Goal: Transaction & Acquisition: Book appointment/travel/reservation

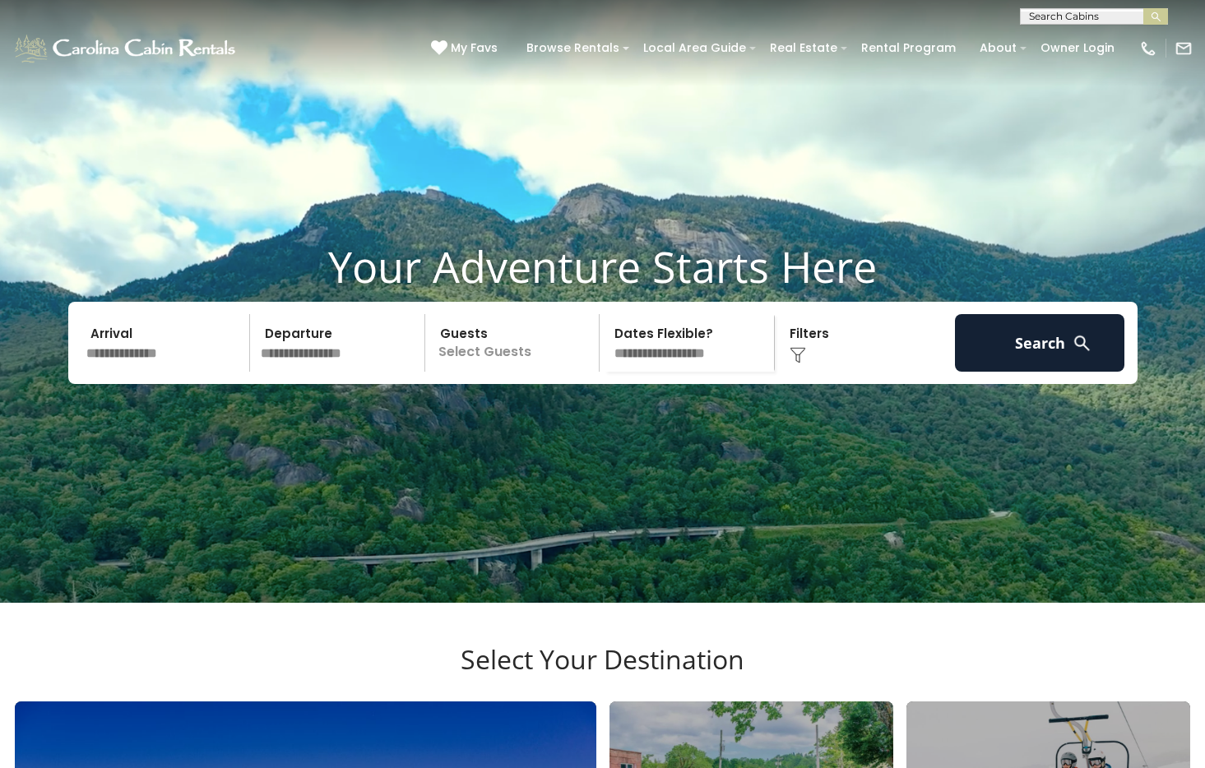
click at [141, 372] on input "text" at bounding box center [166, 343] width 170 height 58
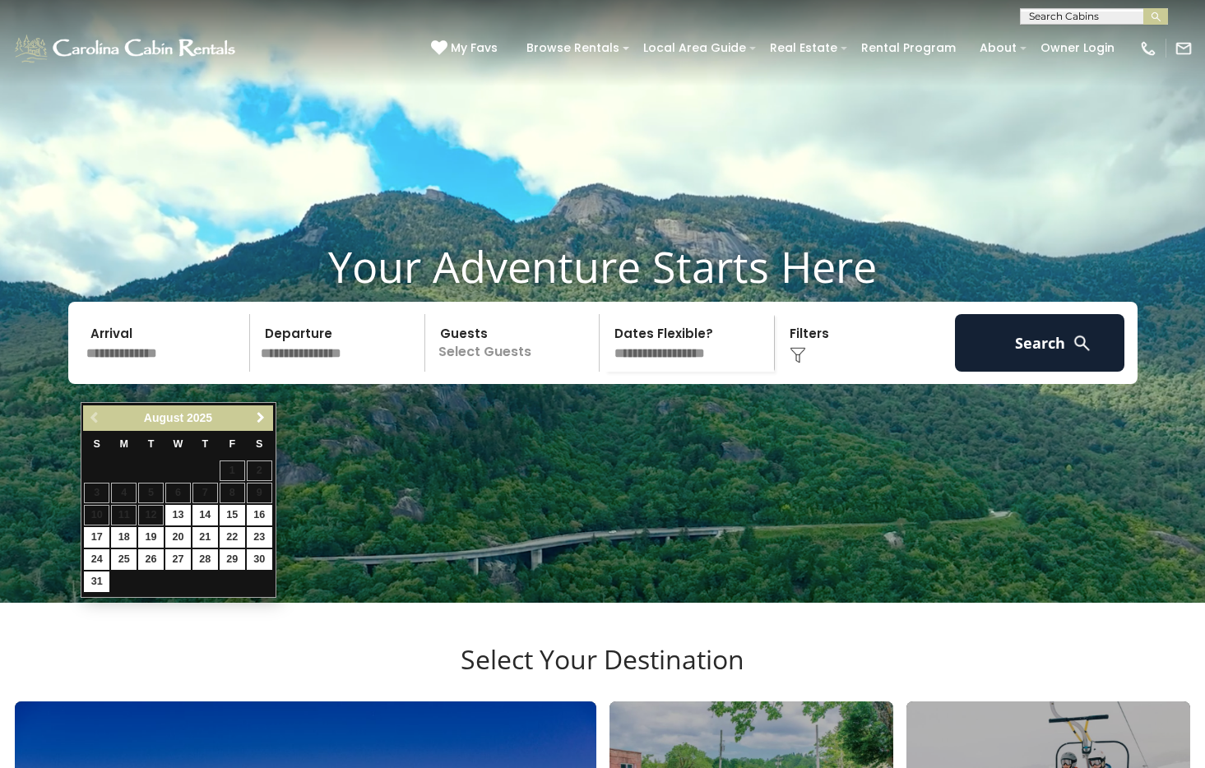
click at [263, 410] on link "Next" at bounding box center [261, 418] width 21 height 21
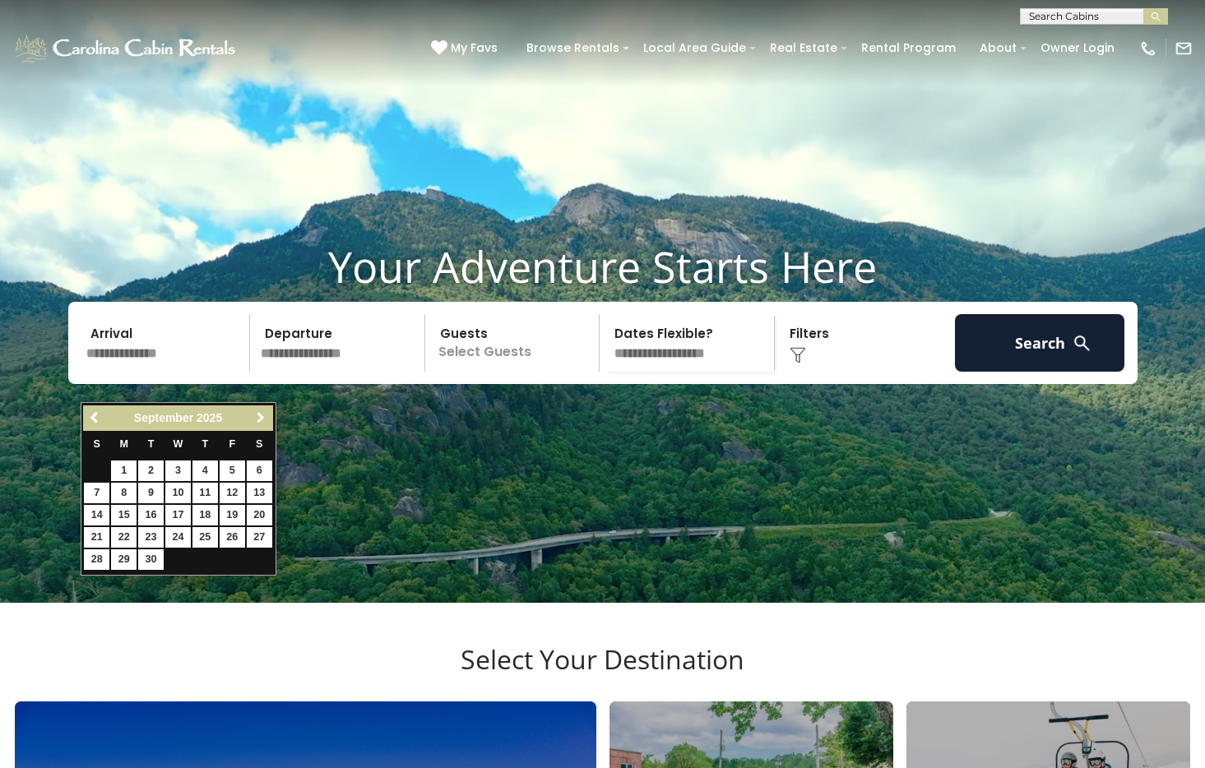
click at [263, 412] on span "Next" at bounding box center [260, 417] width 13 height 13
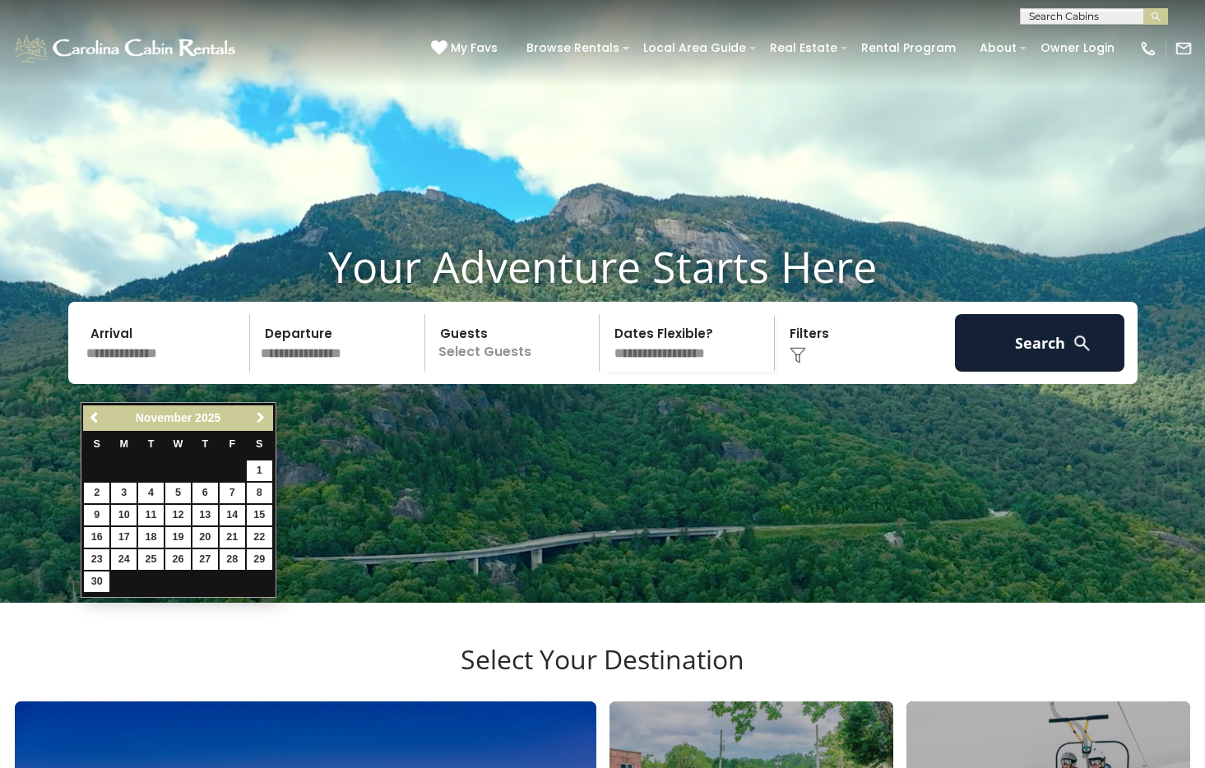
click at [263, 412] on span "Next" at bounding box center [260, 417] width 13 height 13
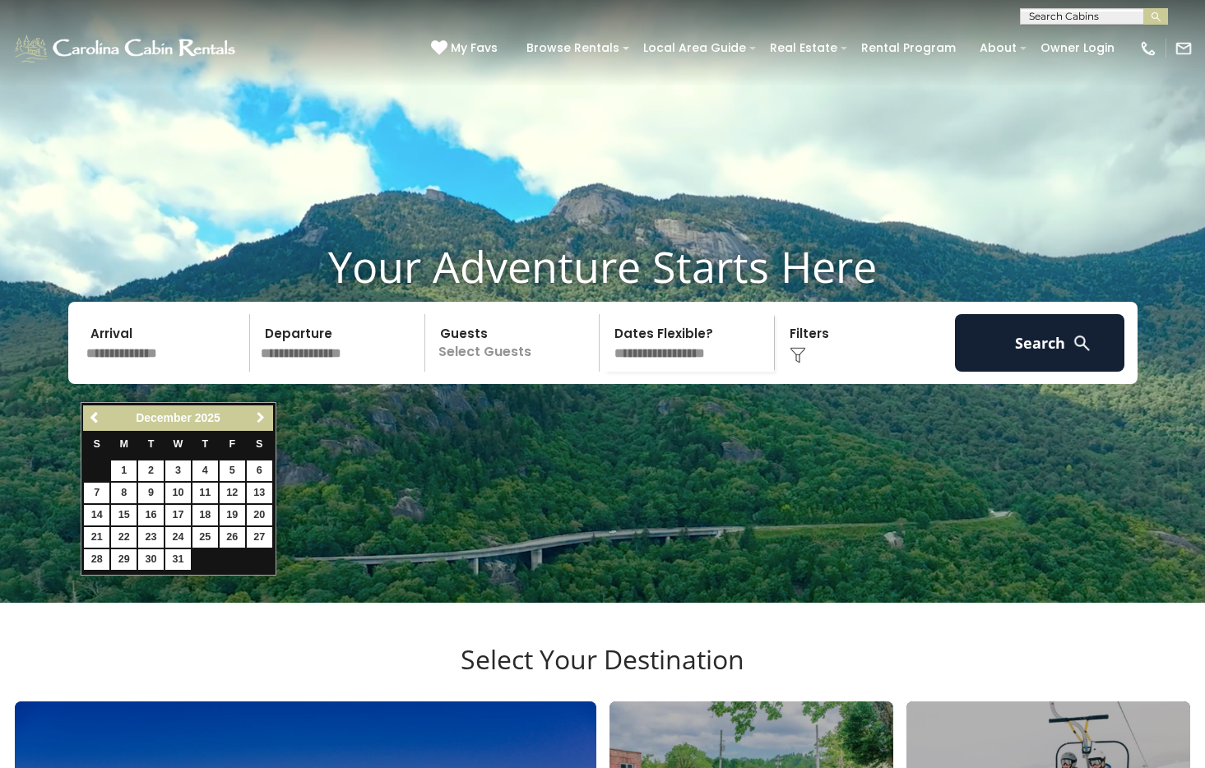
click at [263, 412] on span "Next" at bounding box center [260, 417] width 13 height 13
click at [257, 545] on link "24" at bounding box center [259, 537] width 25 height 21
type input "*******"
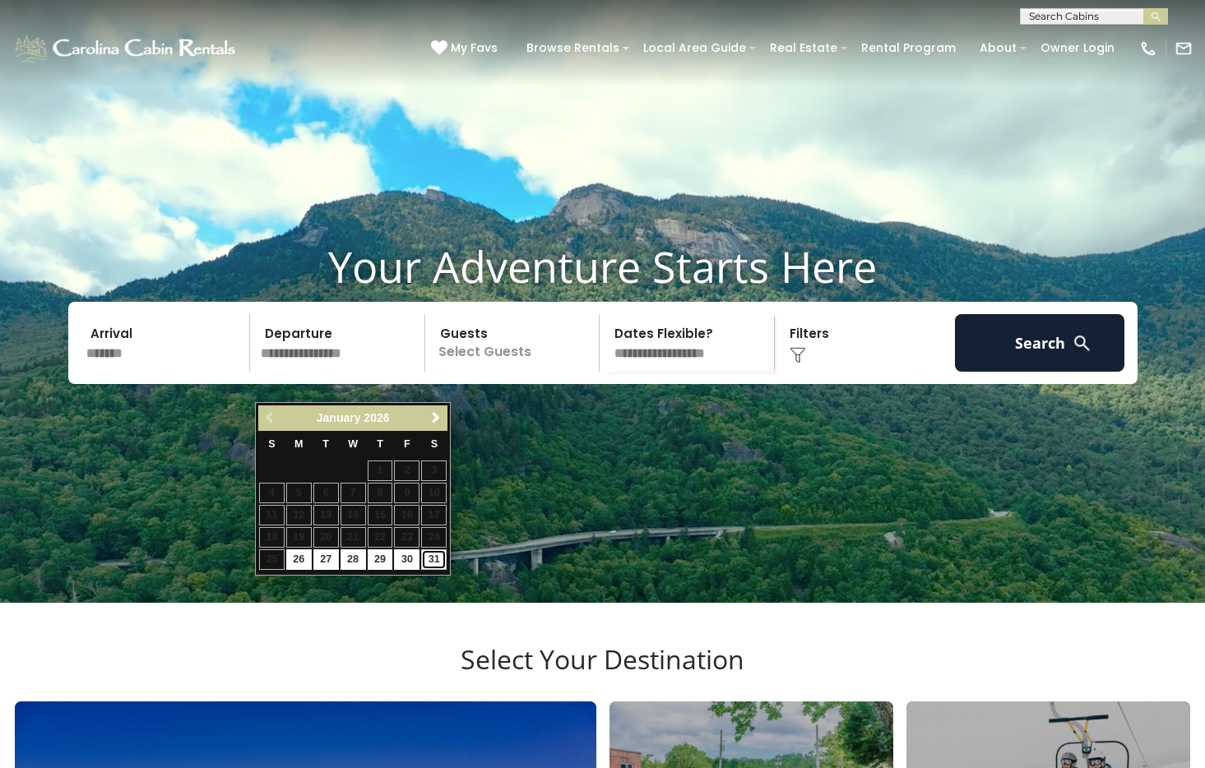
click at [431, 565] on link "31" at bounding box center [433, 559] width 25 height 21
type input "*******"
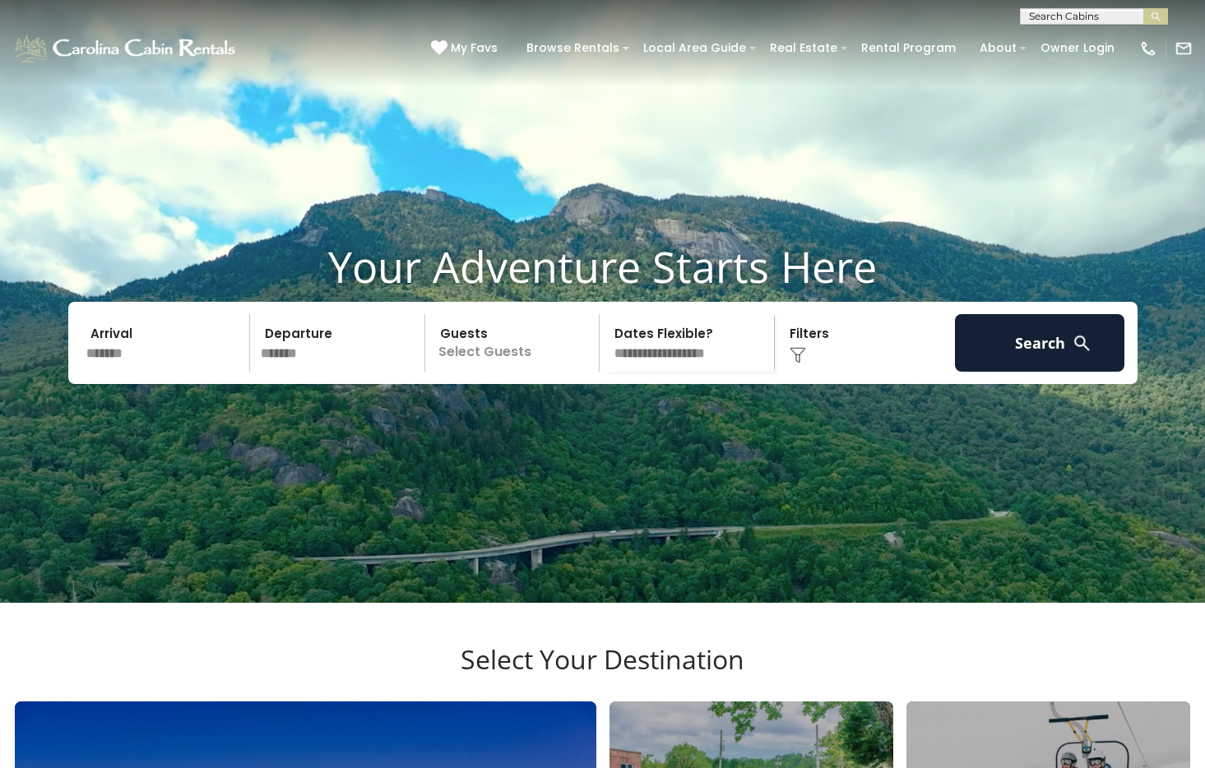
click at [686, 372] on select "**********" at bounding box center [689, 343] width 169 height 58
click at [566, 359] on p "Select Guests" at bounding box center [514, 343] width 169 height 58
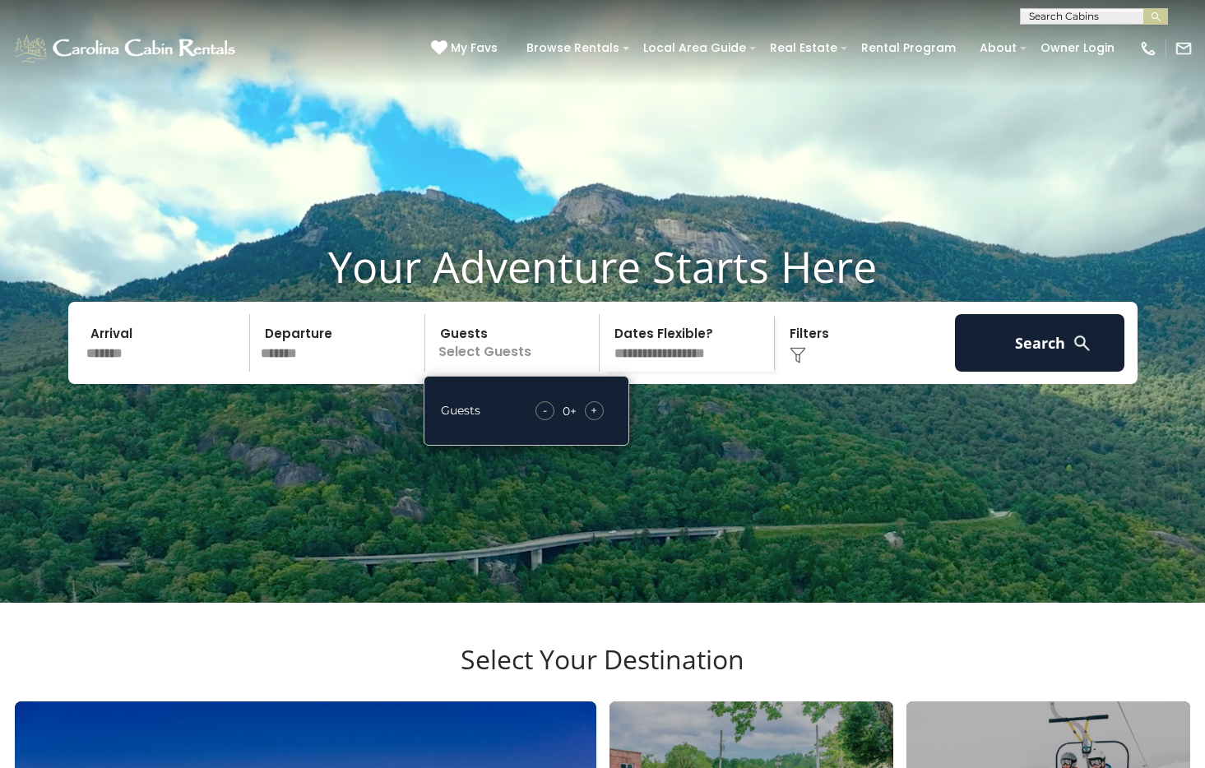
click at [594, 446] on div "Guests - 0 + +" at bounding box center [527, 411] width 206 height 70
click at [1052, 368] on button "Search" at bounding box center [1040, 343] width 170 height 58
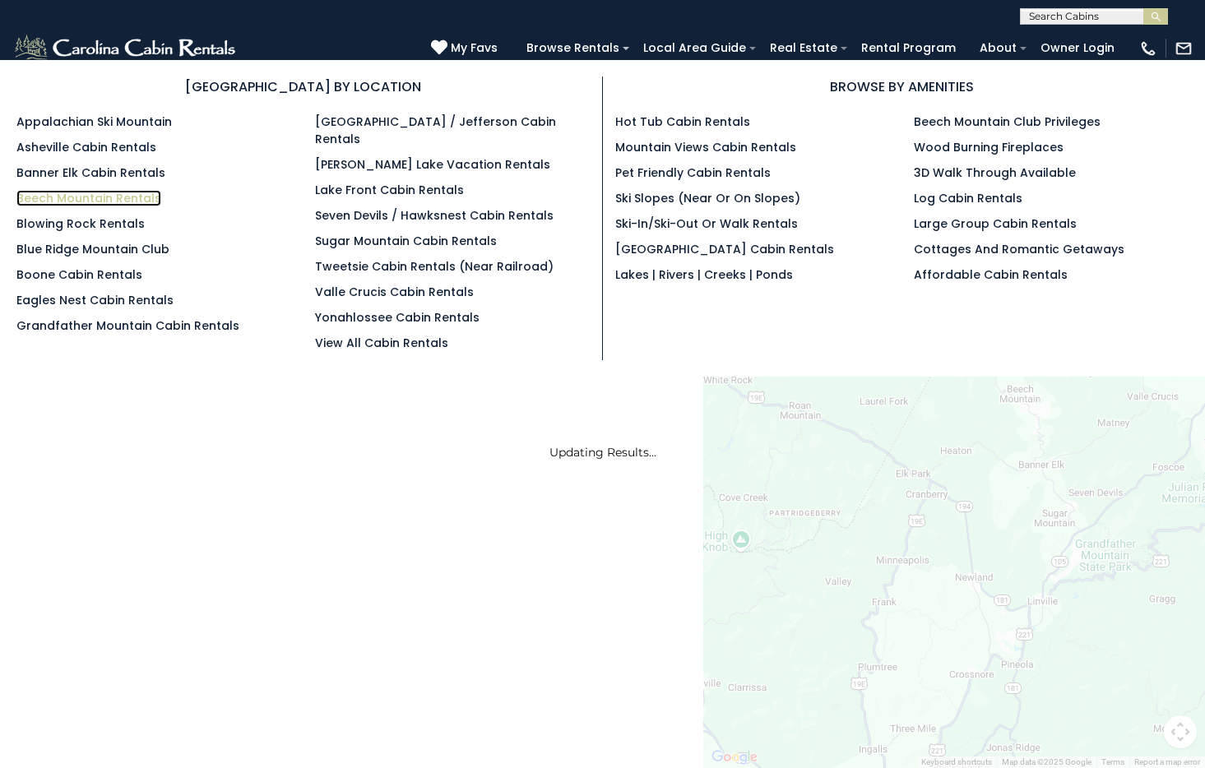
click at [122, 196] on link "Beech Mountain Rentals" at bounding box center [88, 198] width 145 height 16
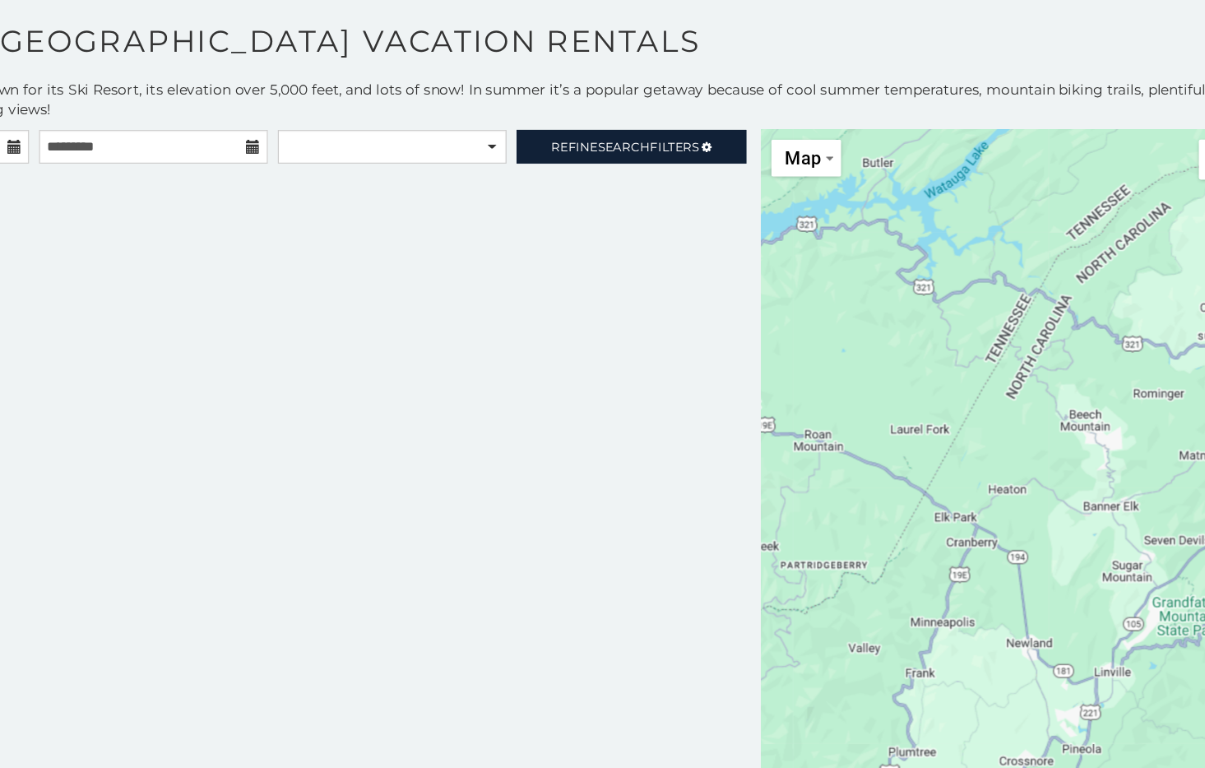
click at [1007, 569] on div at bounding box center [1004, 491] width 401 height 586
click at [1017, 480] on div at bounding box center [1004, 491] width 401 height 586
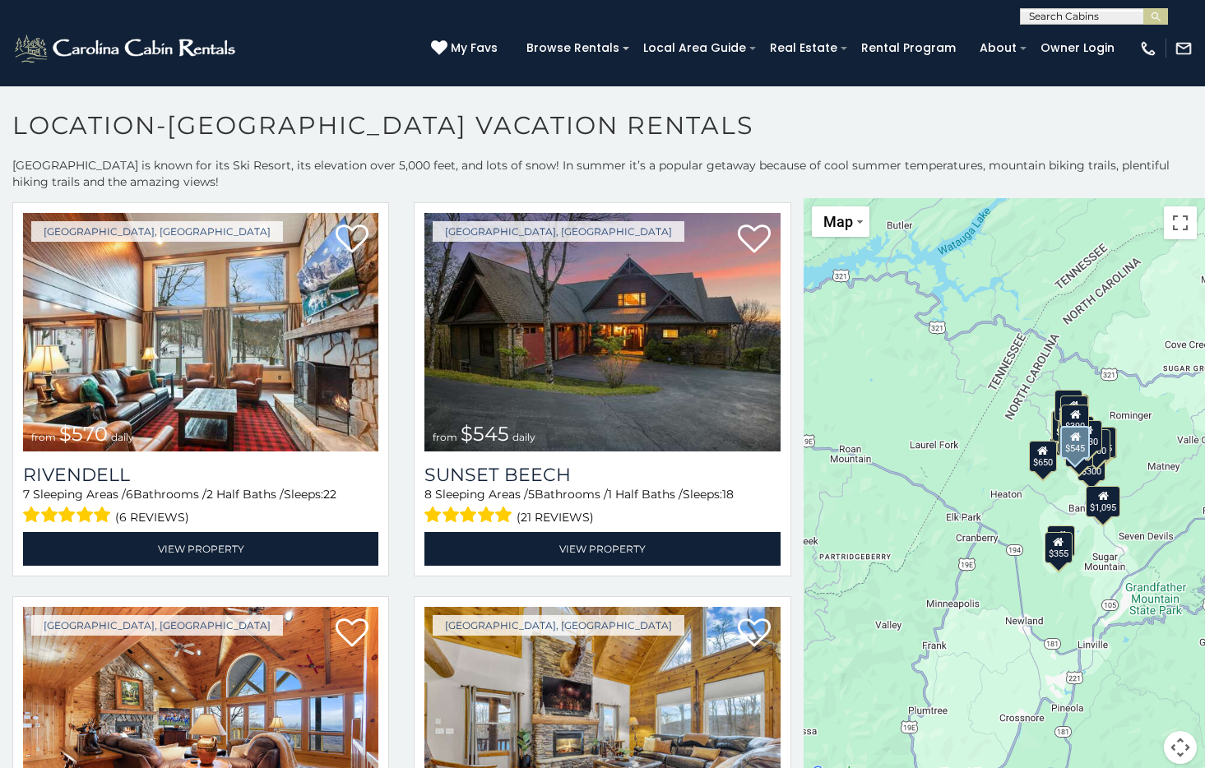
scroll to position [2008, 0]
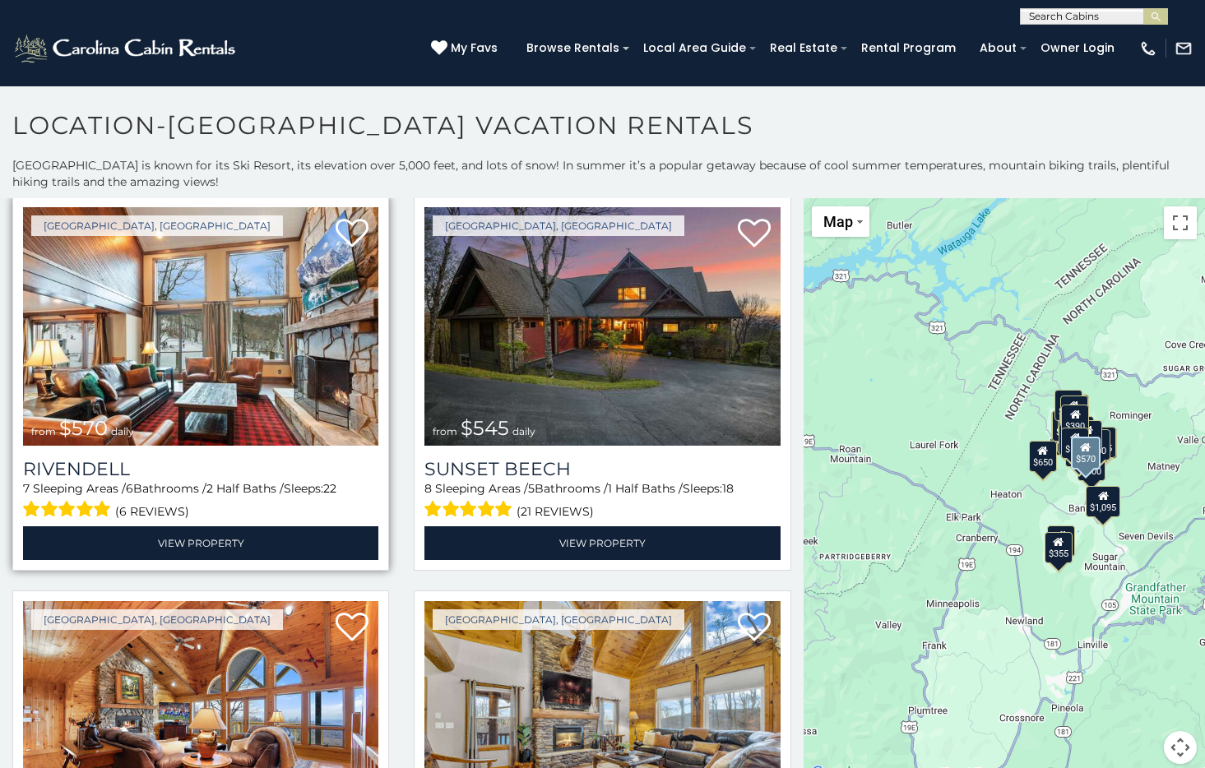
click at [283, 281] on img at bounding box center [200, 326] width 355 height 239
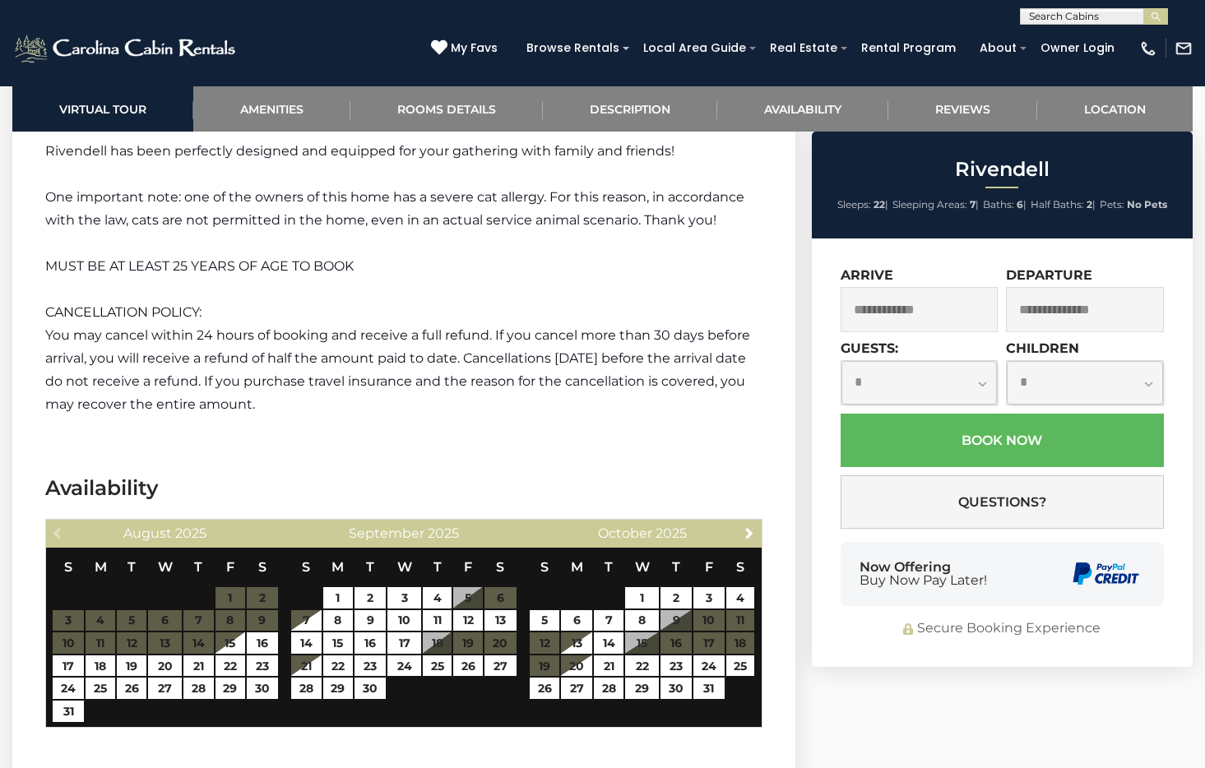
scroll to position [3534, 0]
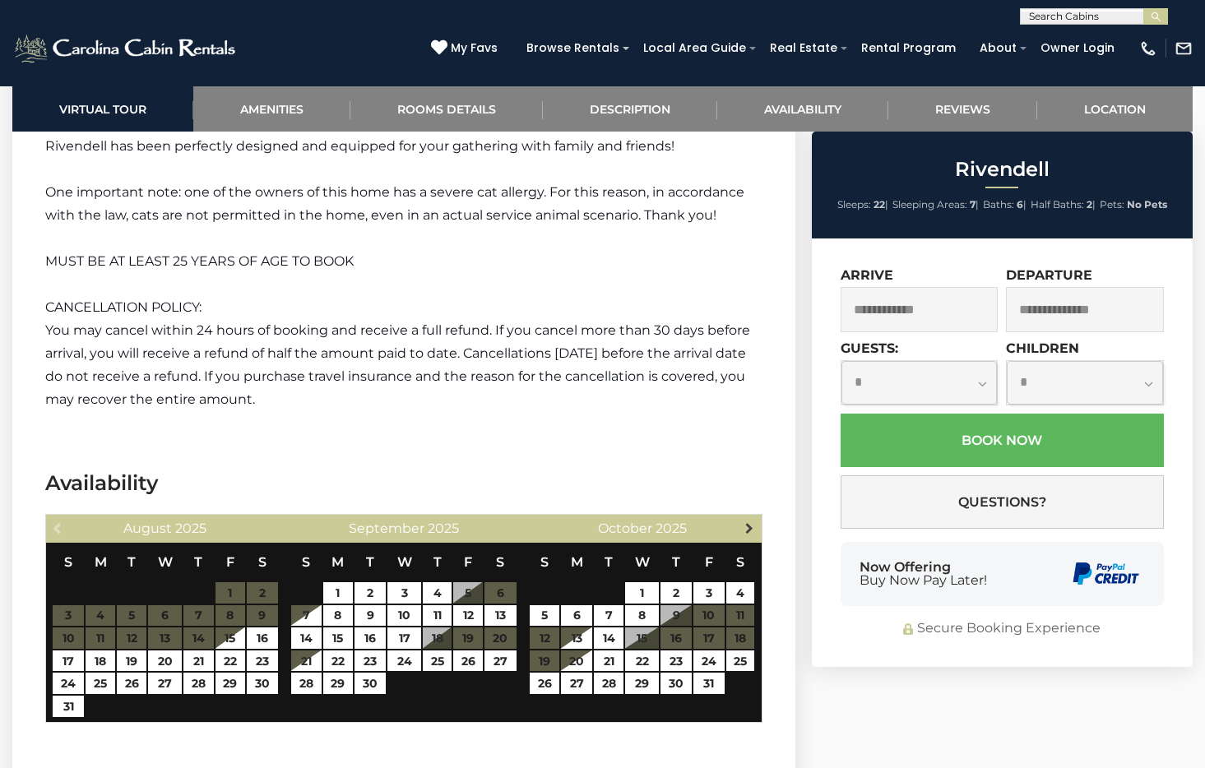
click at [739, 517] on link "Next" at bounding box center [749, 527] width 21 height 21
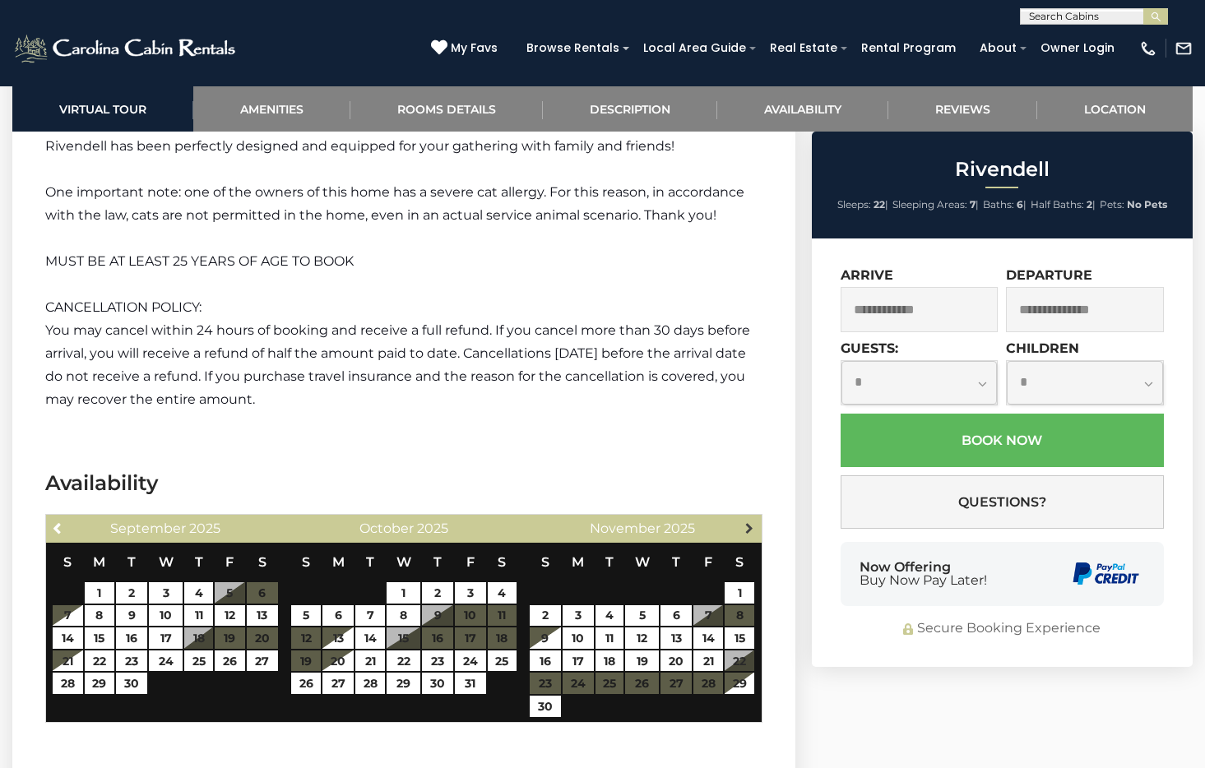
click at [744, 521] on span "Next" at bounding box center [749, 527] width 13 height 13
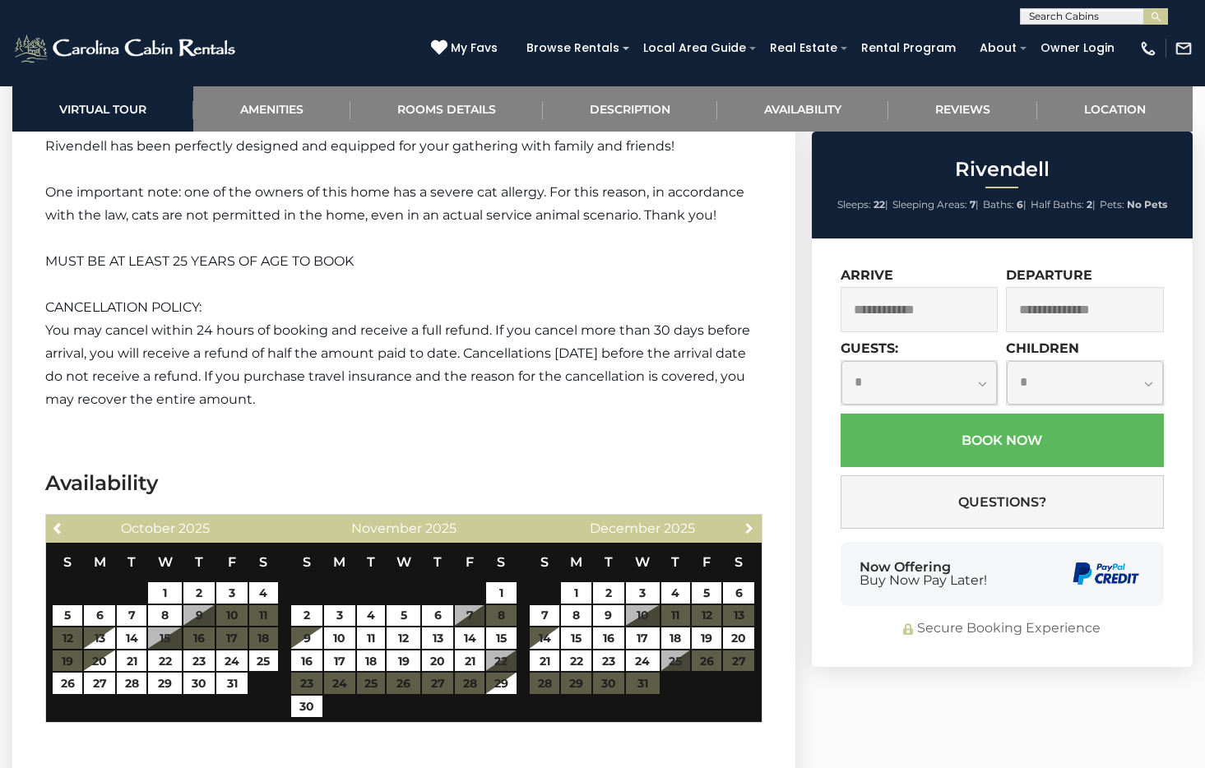
click at [744, 521] on span "Next" at bounding box center [749, 527] width 13 height 13
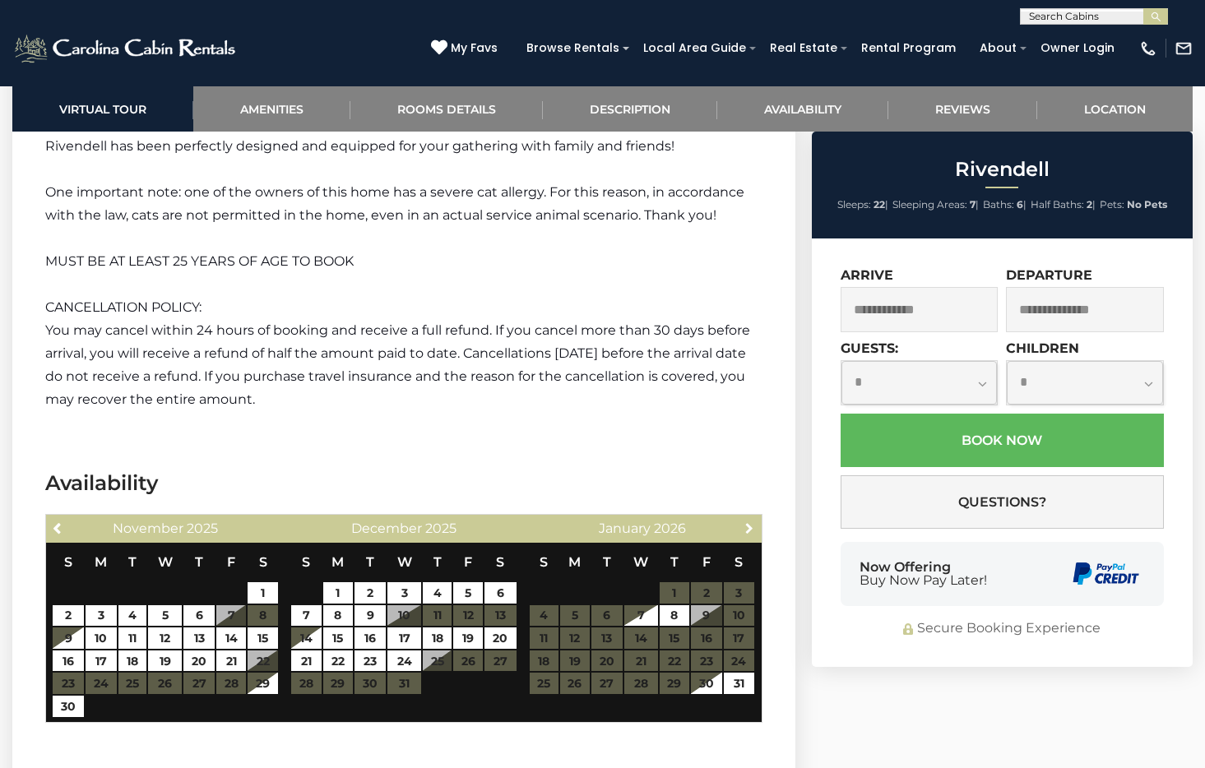
click at [744, 521] on span "Next" at bounding box center [749, 527] width 13 height 13
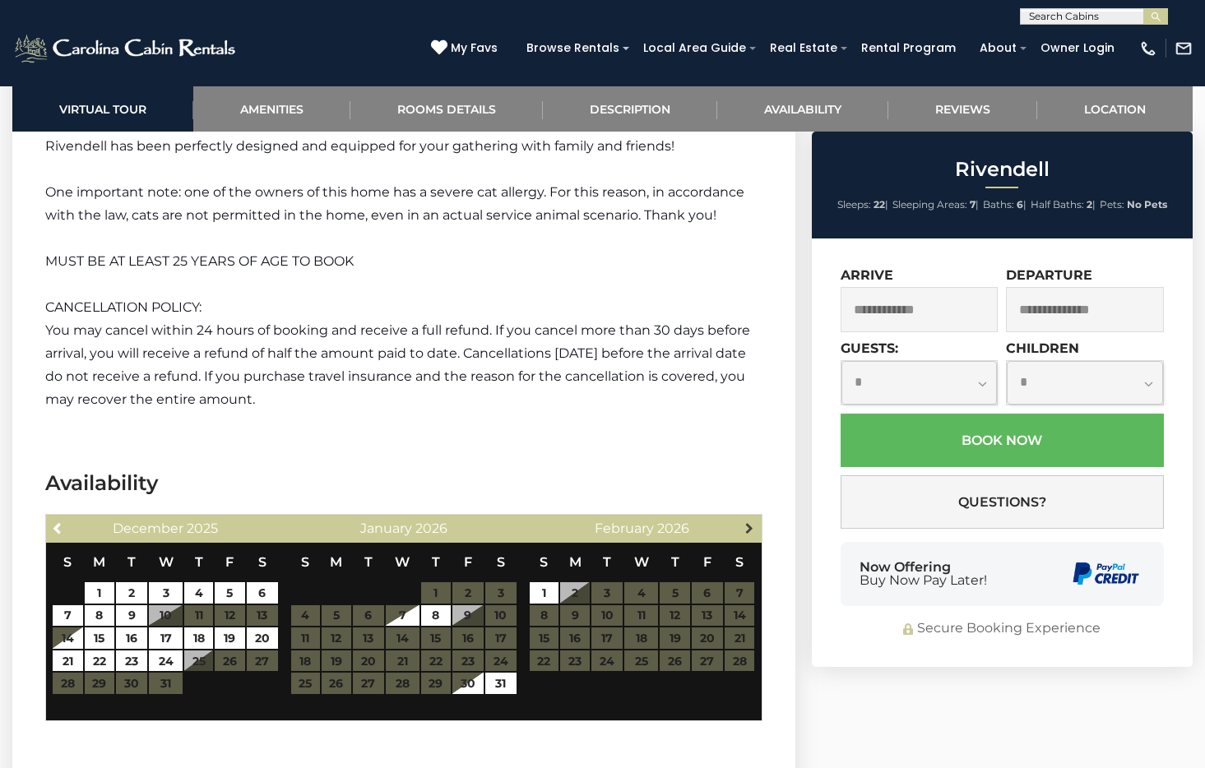
click at [744, 521] on span "Next" at bounding box center [749, 527] width 13 height 13
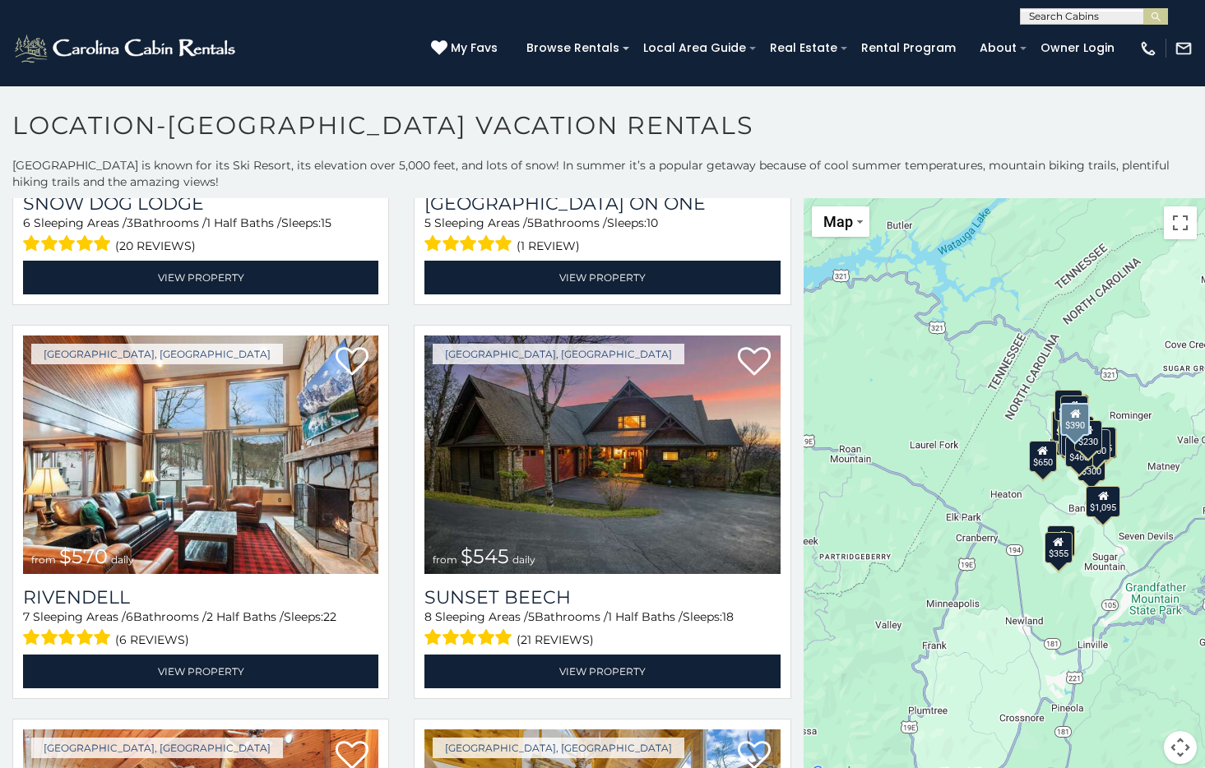
scroll to position [1884, 0]
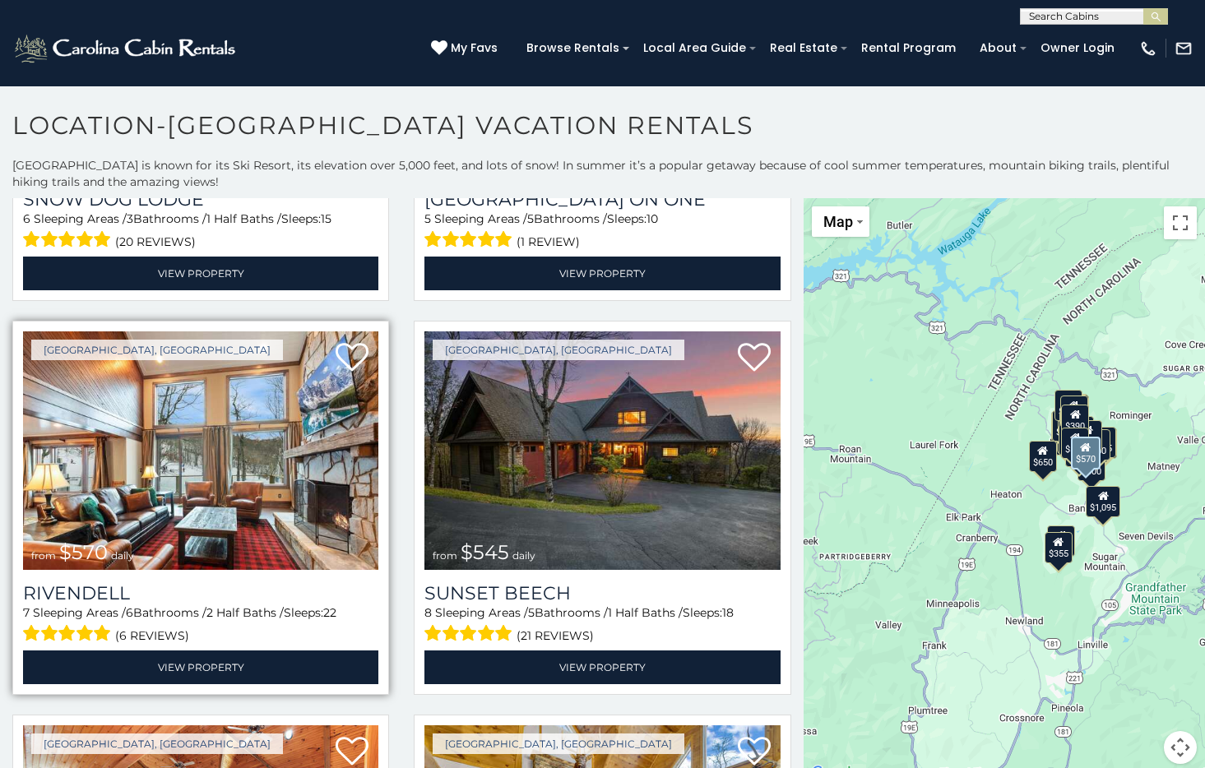
click at [159, 478] on img at bounding box center [200, 450] width 355 height 239
click at [243, 530] on img at bounding box center [200, 450] width 355 height 239
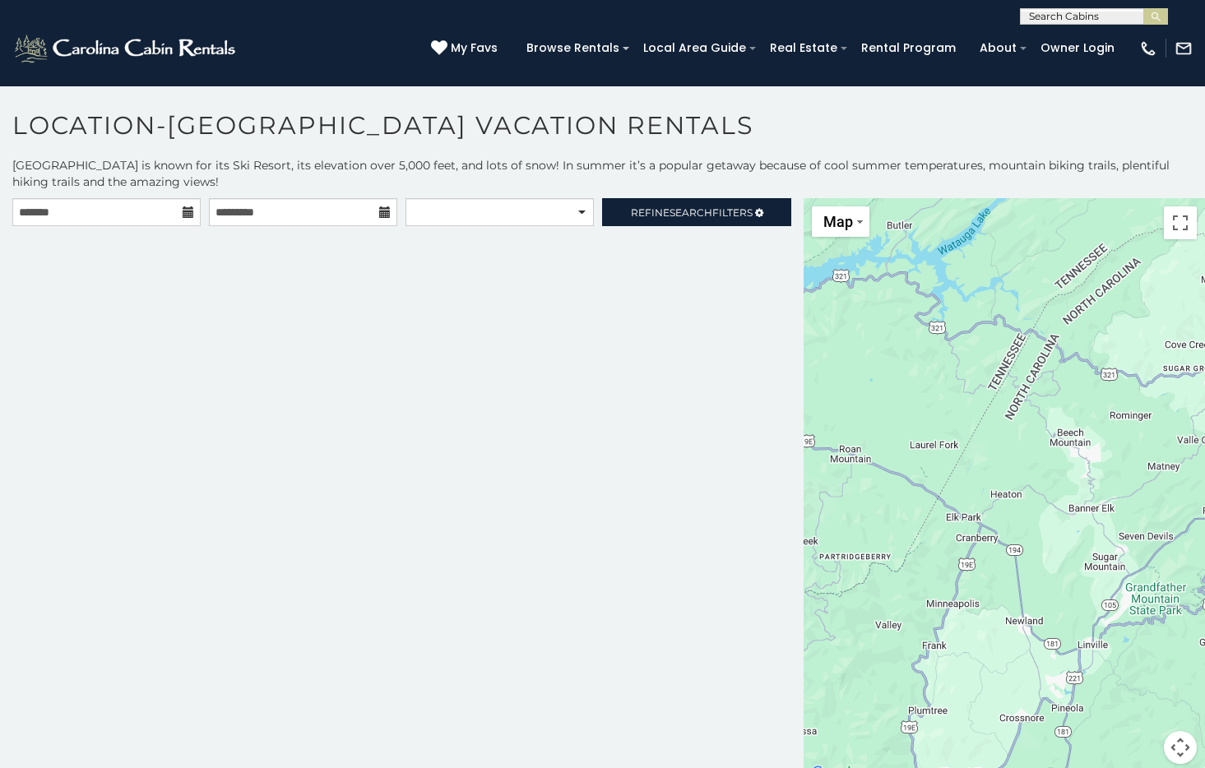
click at [1092, 561] on div at bounding box center [1004, 491] width 401 height 586
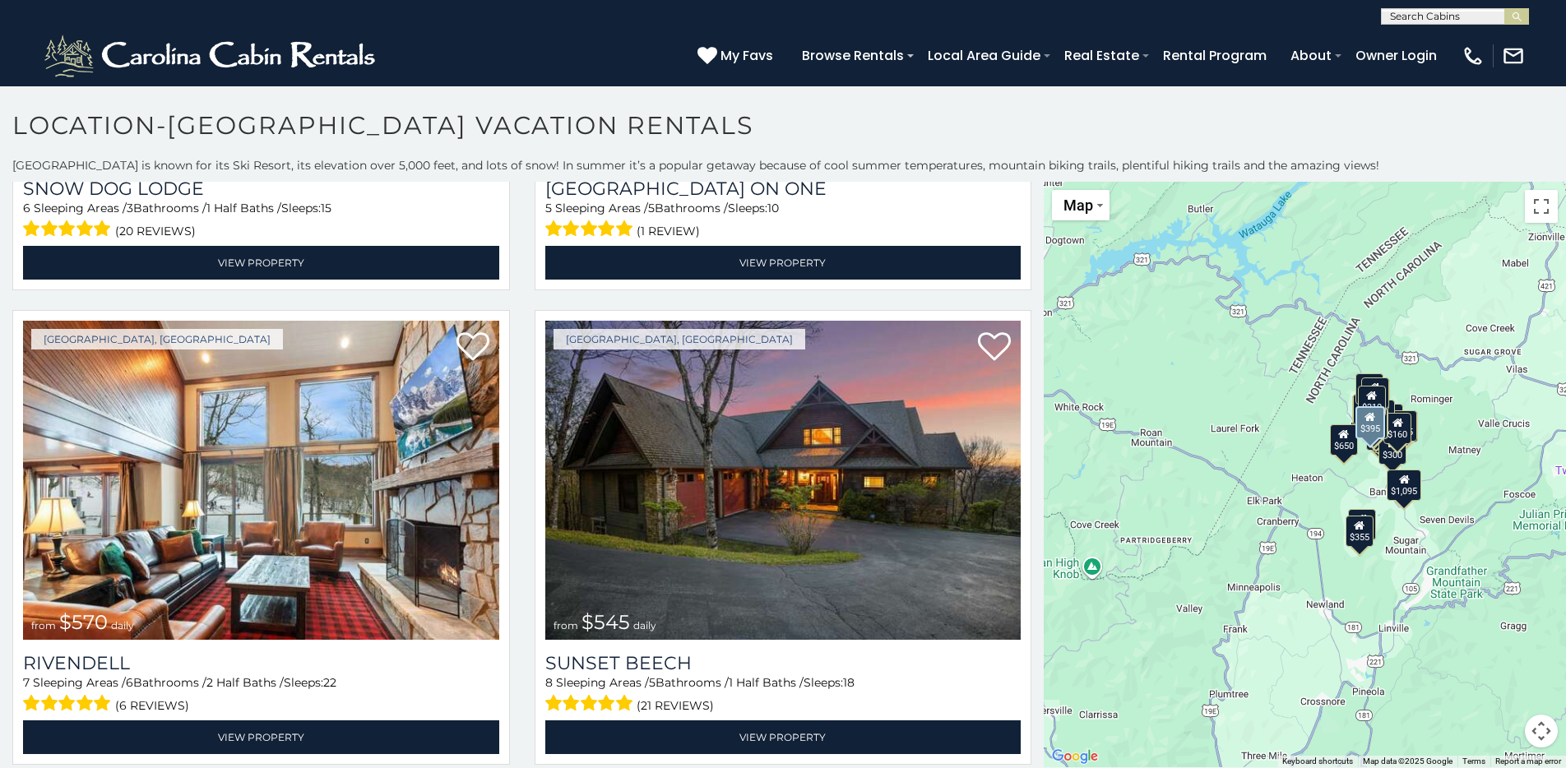
scroll to position [2291, 0]
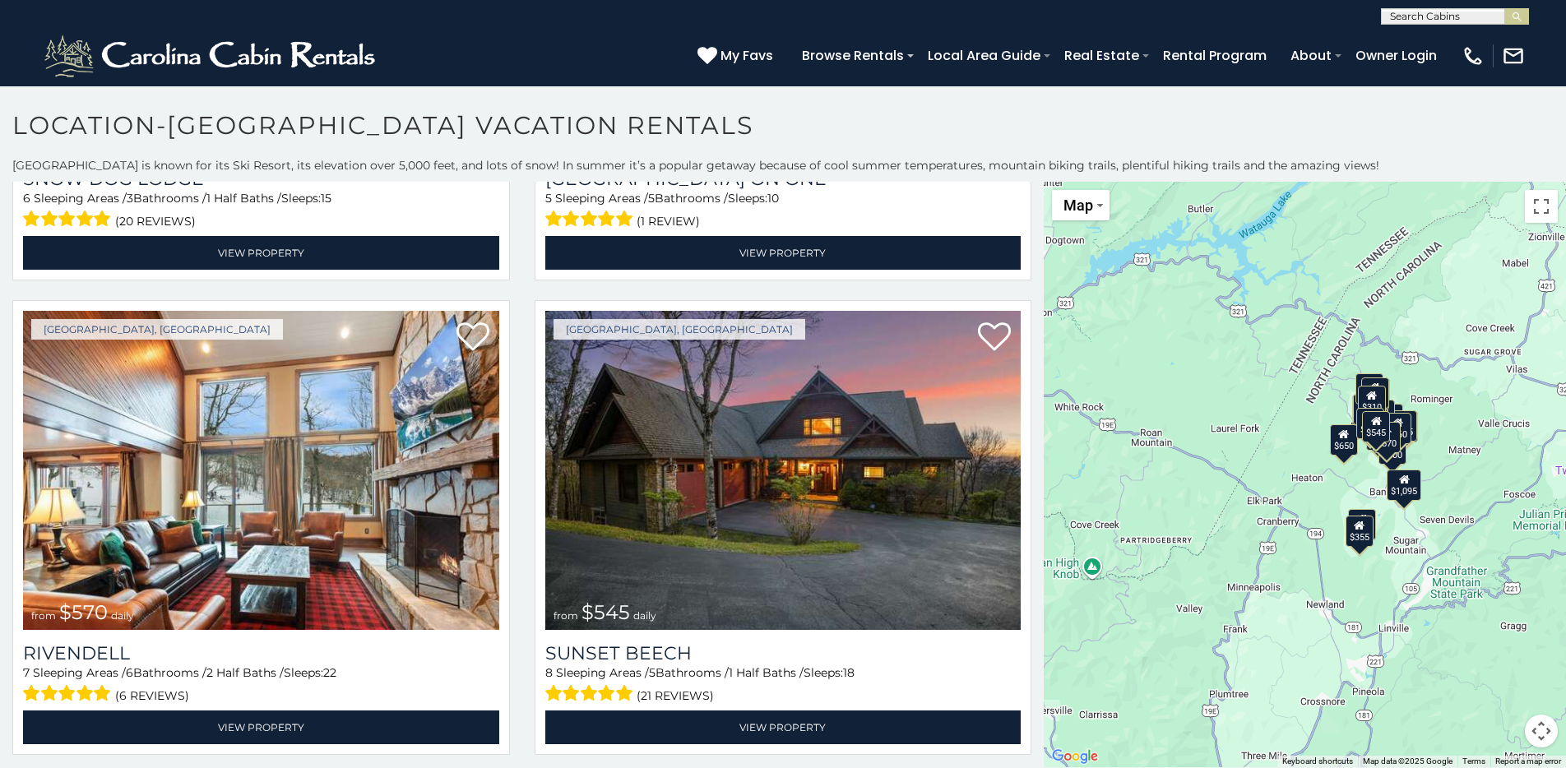
click at [1204, 380] on div "$395 $535 $425 $350 $325 $460 $310 $230 $395 $390 $570 $545 $430 $245 $300 $335…" at bounding box center [1305, 475] width 522 height 586
click at [1204, 441] on div at bounding box center [1305, 475] width 522 height 586
click at [1204, 442] on div at bounding box center [1305, 475] width 522 height 586
click at [1204, 735] on button "Map camera controls" at bounding box center [1541, 731] width 33 height 33
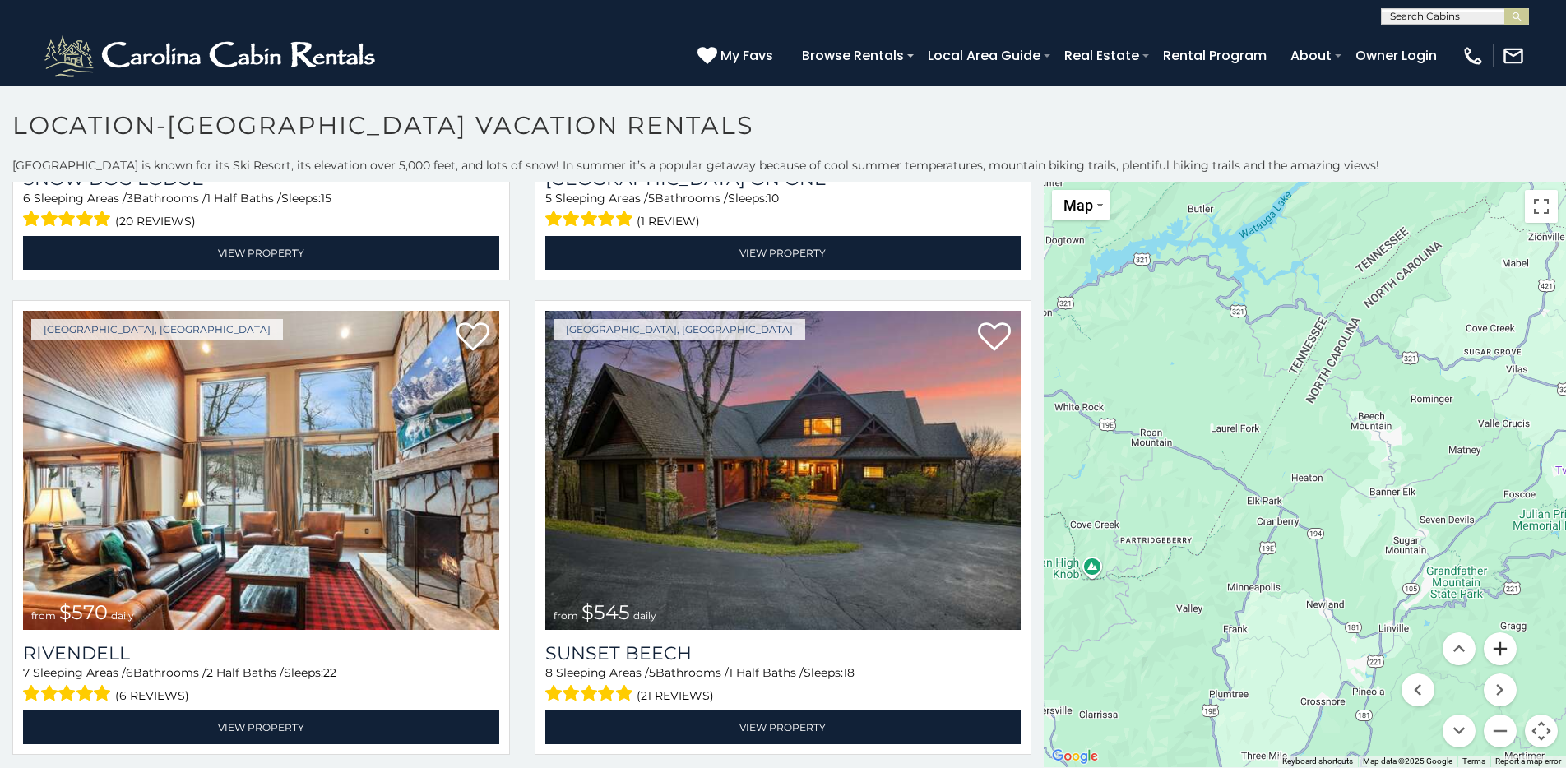
click at [1204, 649] on button "Zoom in" at bounding box center [1500, 649] width 33 height 33
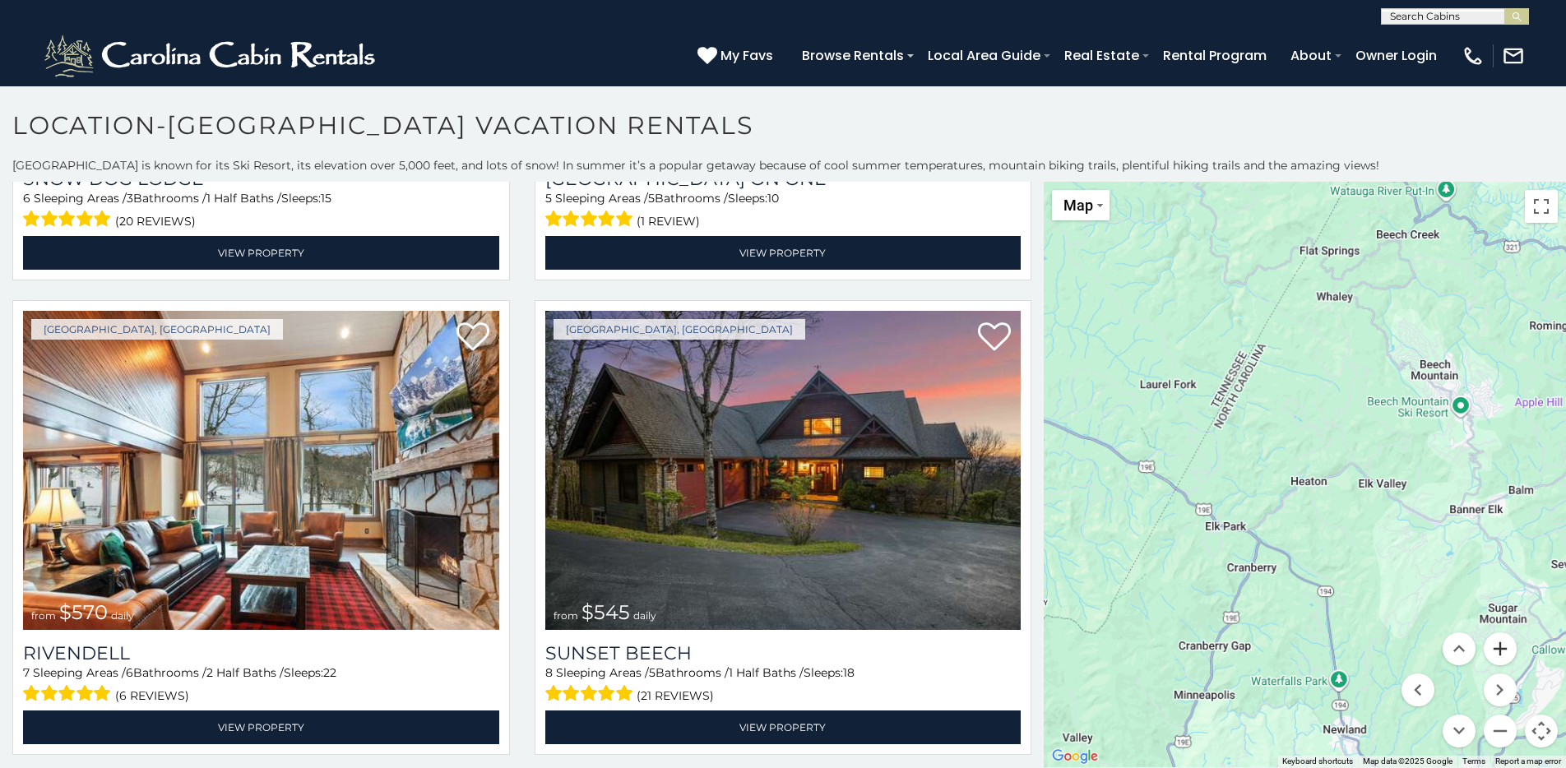
click at [1204, 649] on button "Zoom in" at bounding box center [1500, 649] width 33 height 33
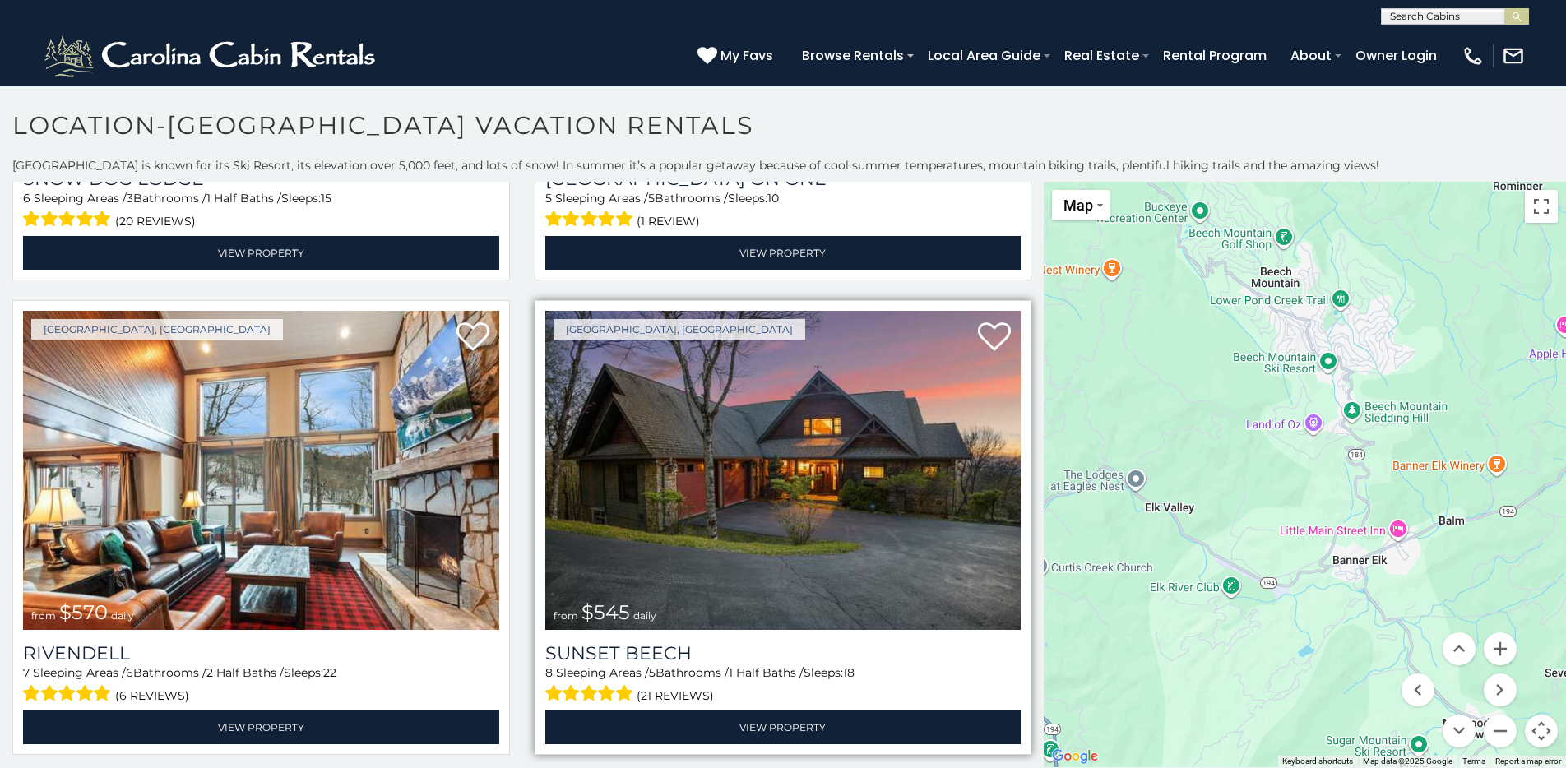
drag, startPoint x: 1346, startPoint y: 506, endPoint x: 1006, endPoint y: 540, distance: 342.3
click at [1006, 182] on main "**********" at bounding box center [783, 182] width 1566 height 0
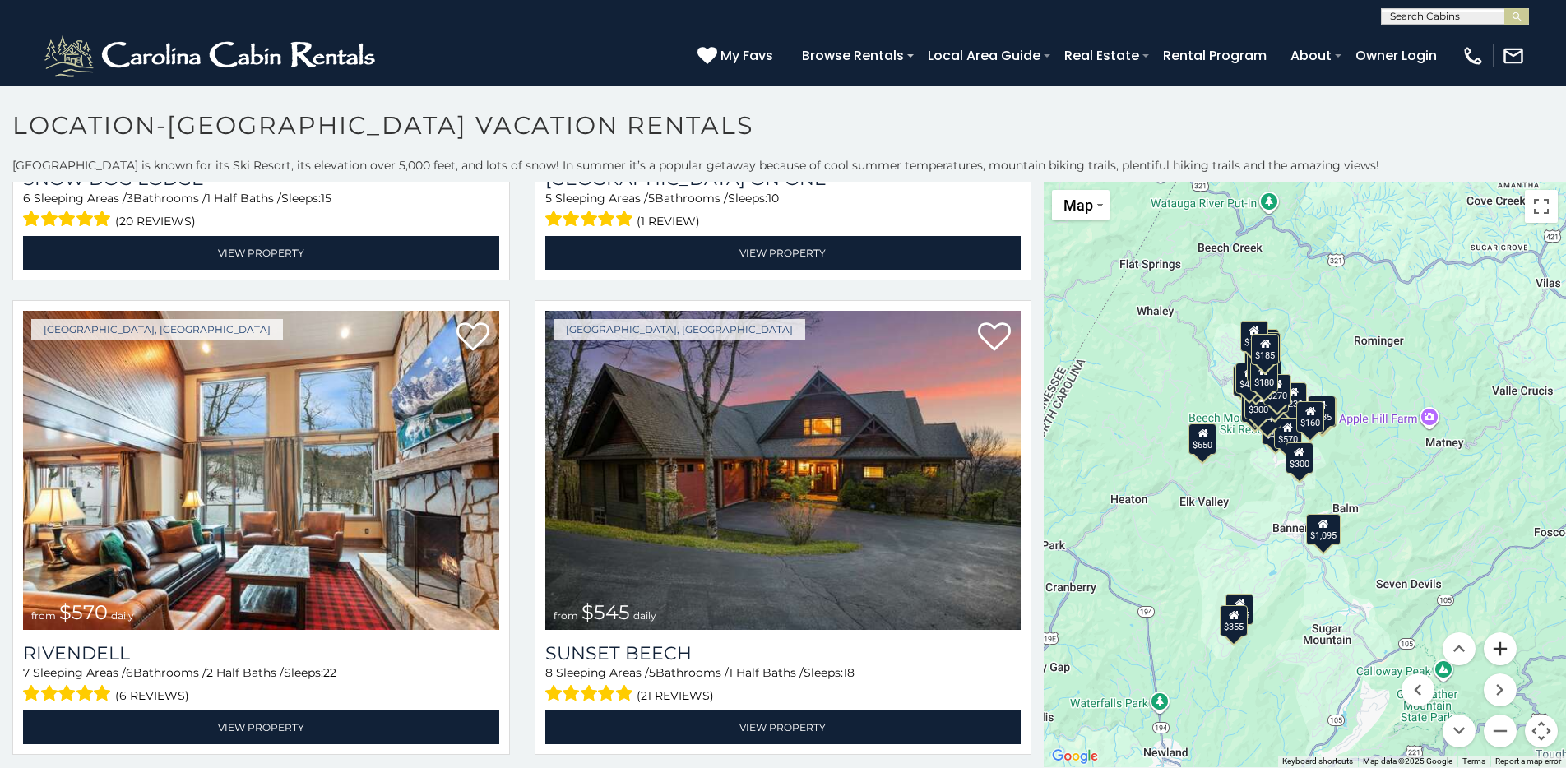
click at [1204, 646] on button "Zoom in" at bounding box center [1500, 649] width 33 height 33
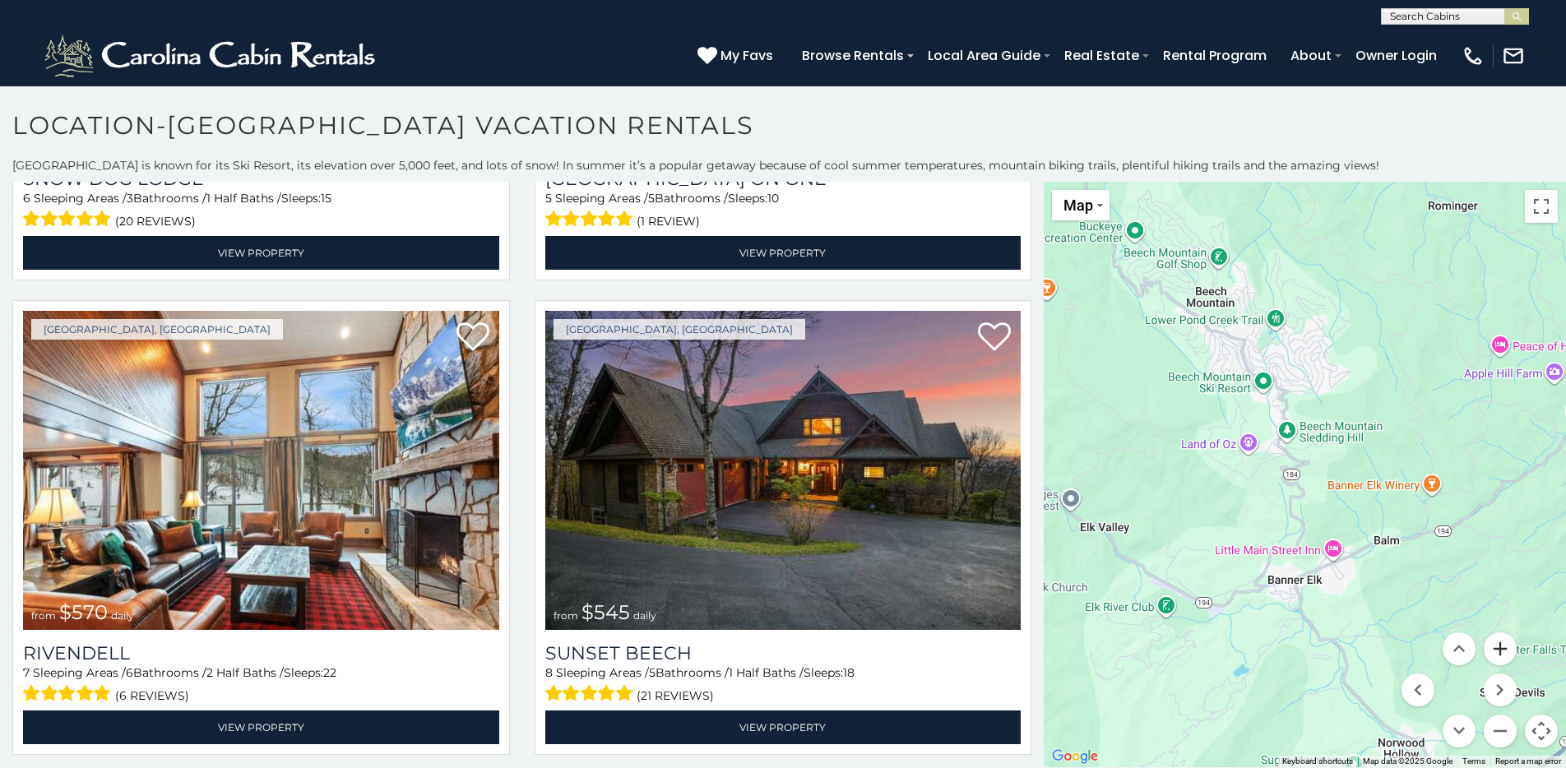
click at [1204, 646] on button "Zoom in" at bounding box center [1500, 649] width 33 height 33
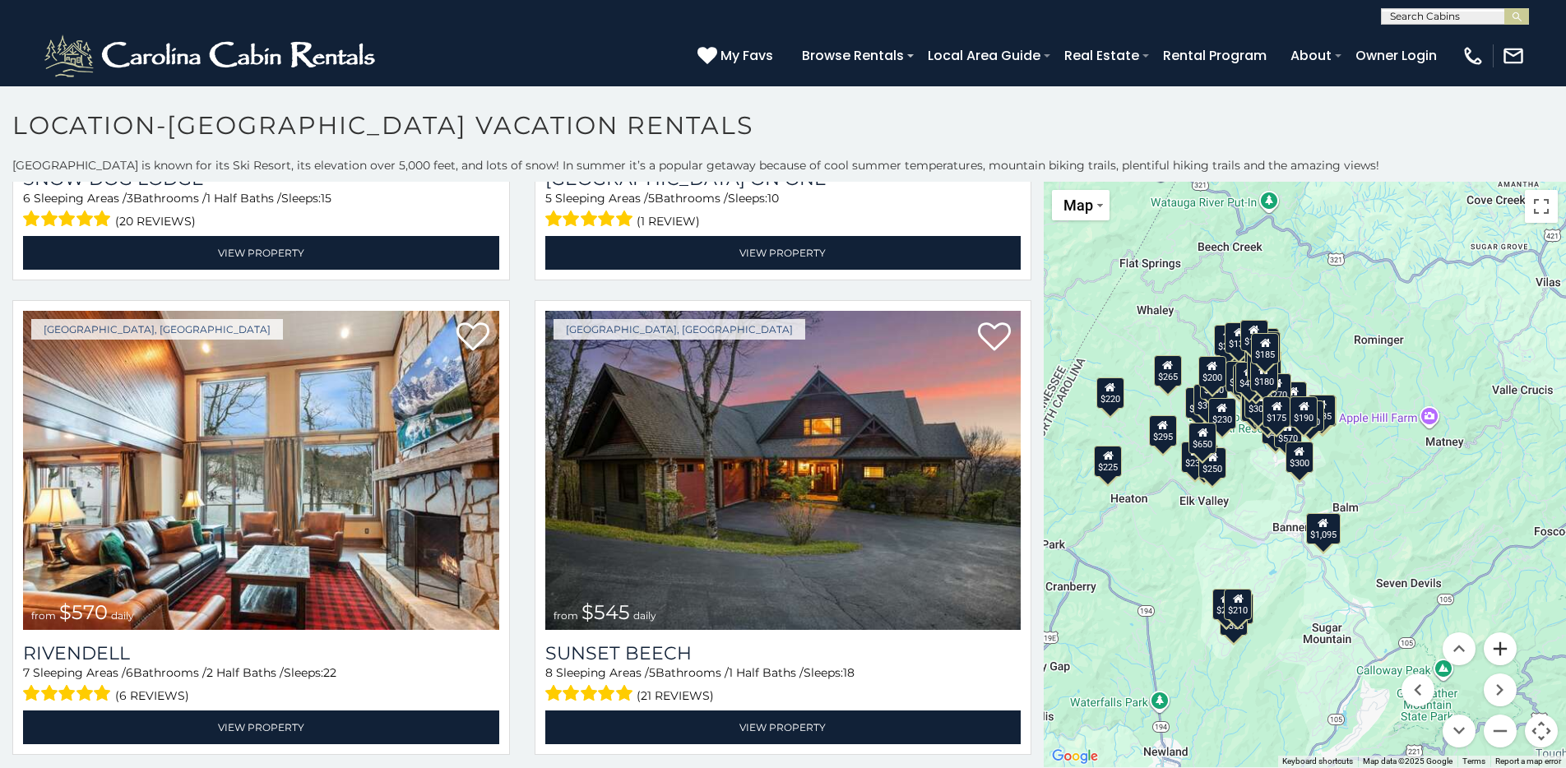
click at [1204, 656] on button "Zoom in" at bounding box center [1500, 649] width 33 height 33
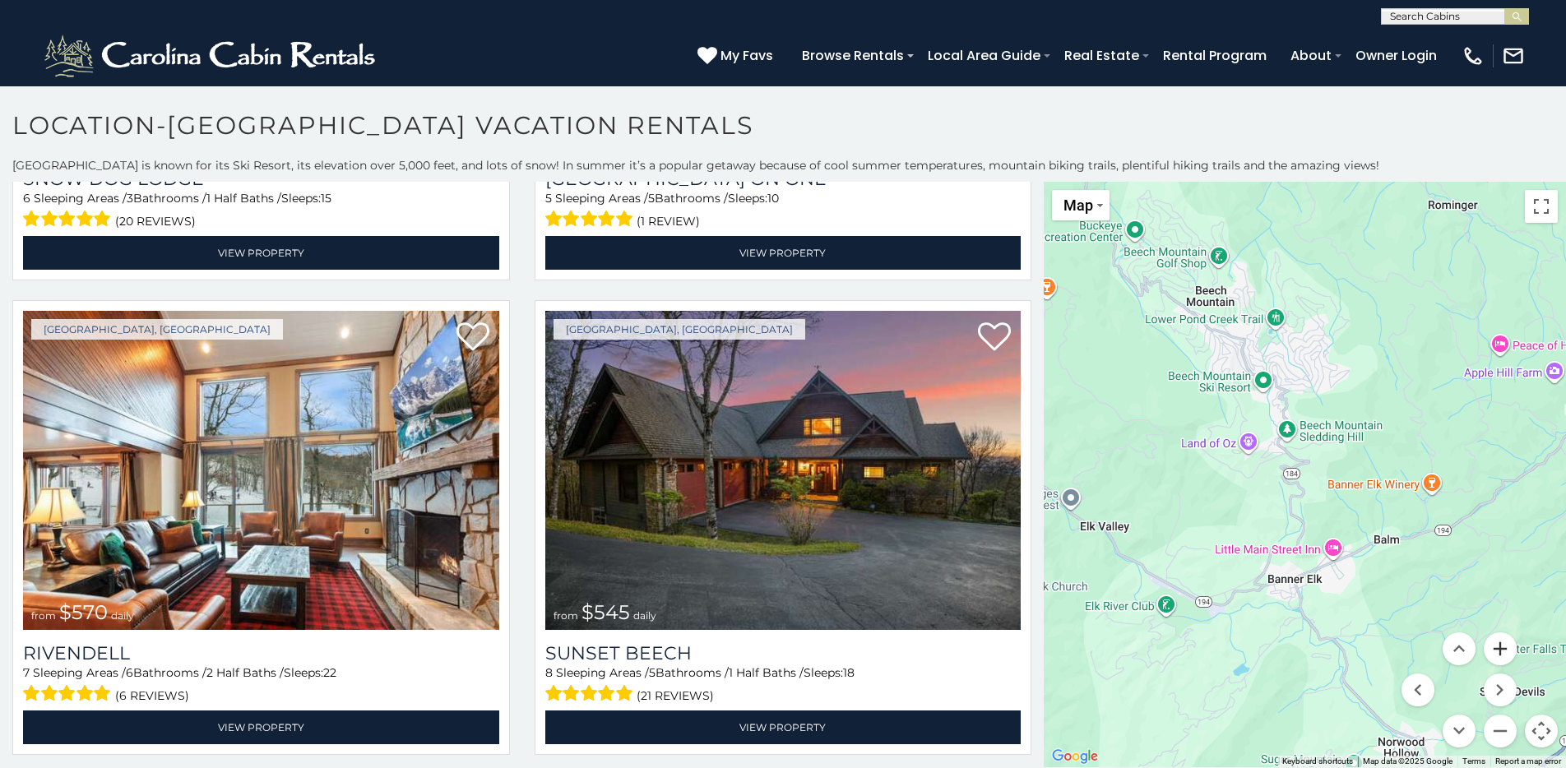
click at [1204, 656] on button "Zoom in" at bounding box center [1500, 649] width 33 height 33
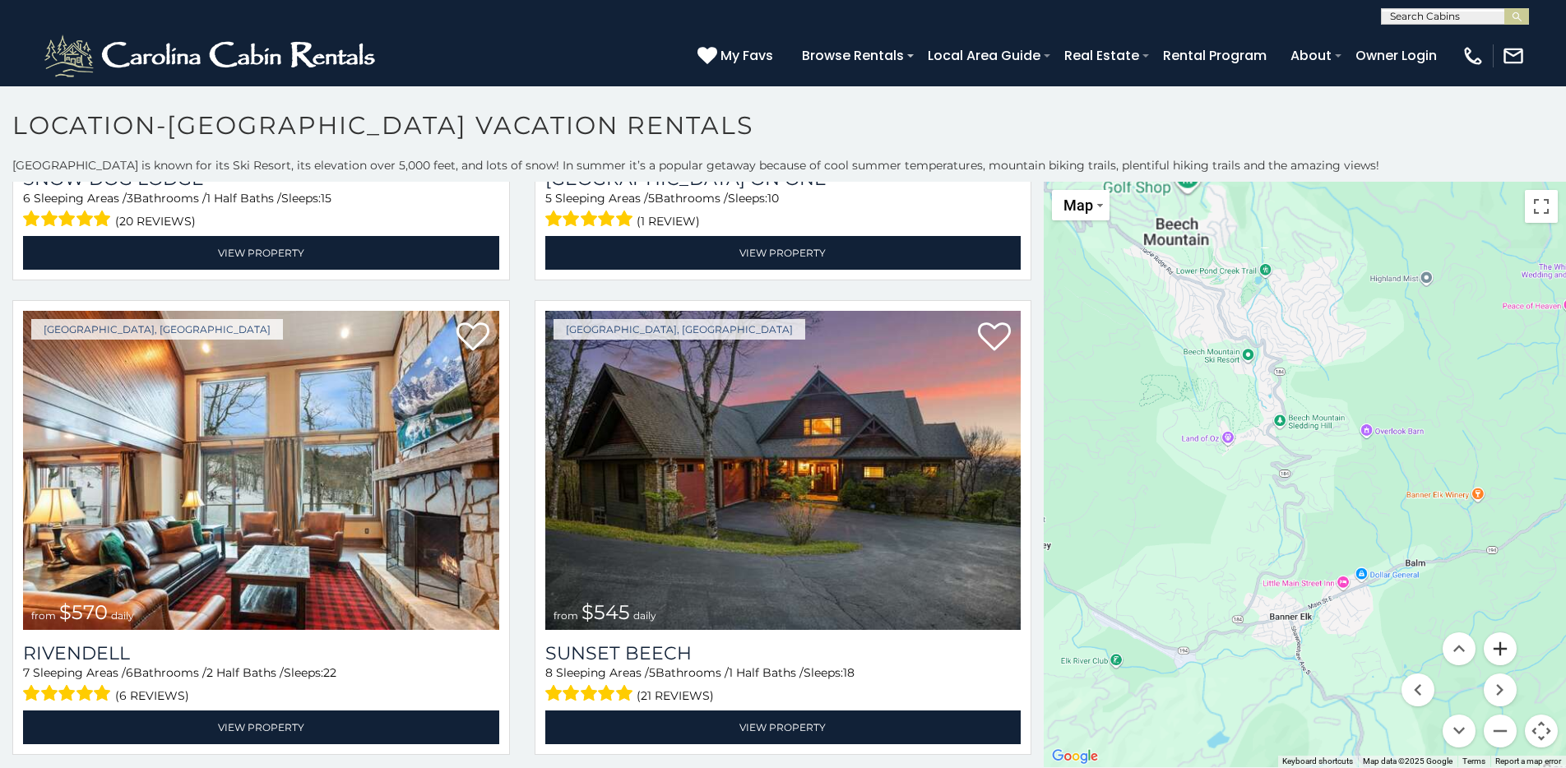
click at [1204, 656] on button "Zoom in" at bounding box center [1500, 649] width 33 height 33
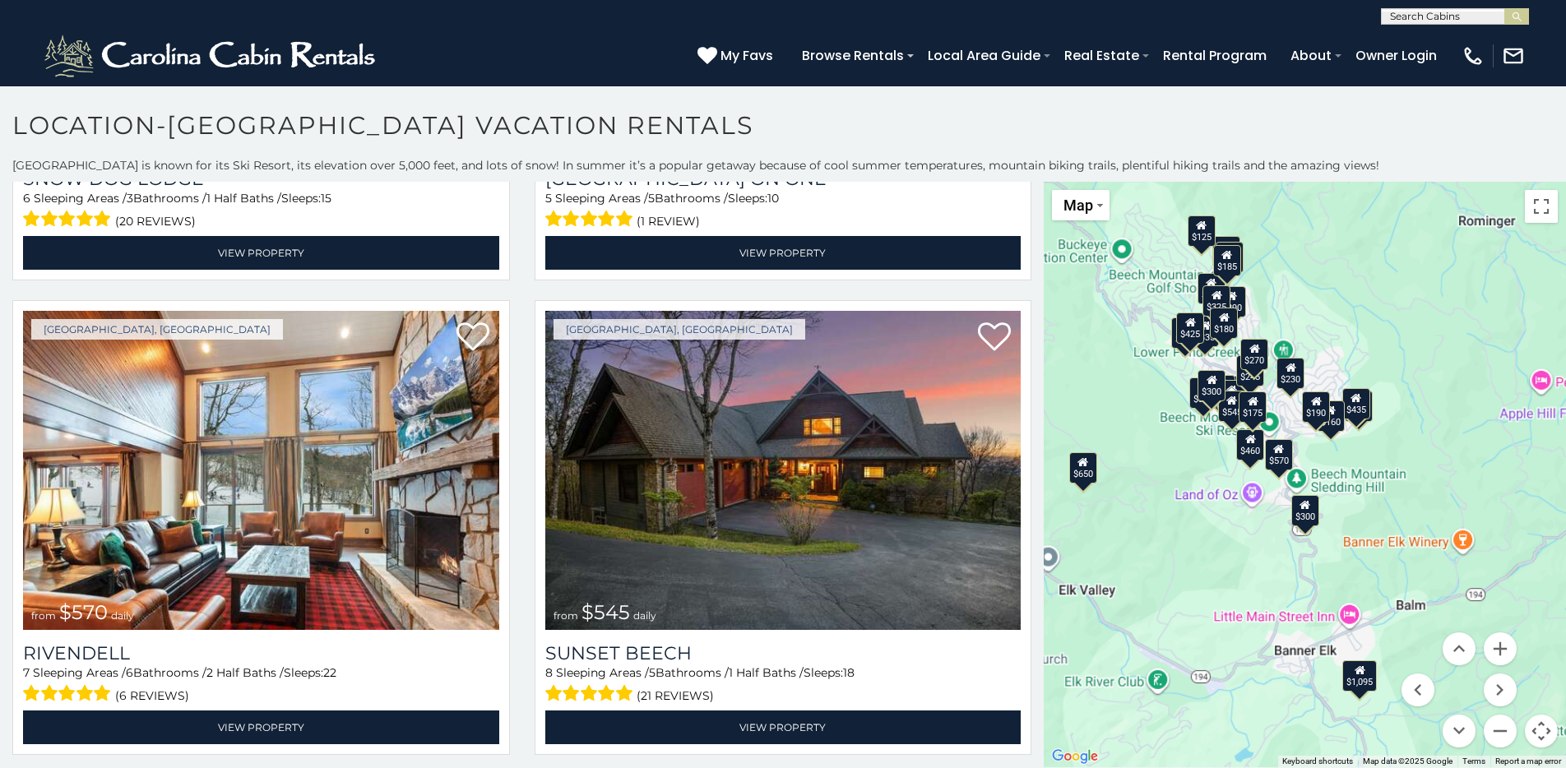
drag, startPoint x: 1277, startPoint y: 364, endPoint x: 1382, endPoint y: 587, distance: 247.3
click at [1204, 587] on div "$395 $535 $425 $350 $325 $460 $310 $230 $395 $390 $570 $545 $430 $245 $300 $335…" at bounding box center [1305, 475] width 522 height 586
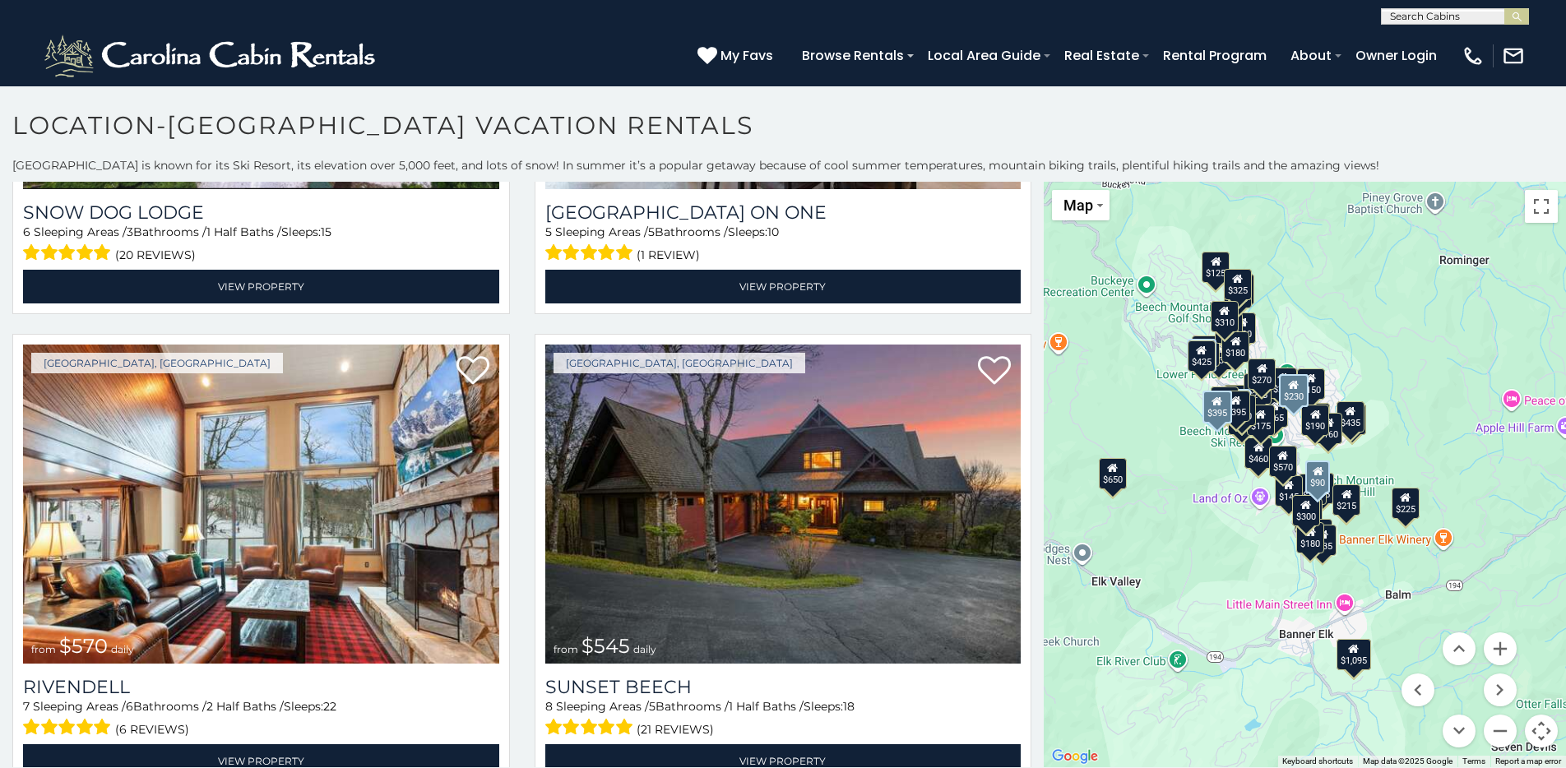
scroll to position [2269, 0]
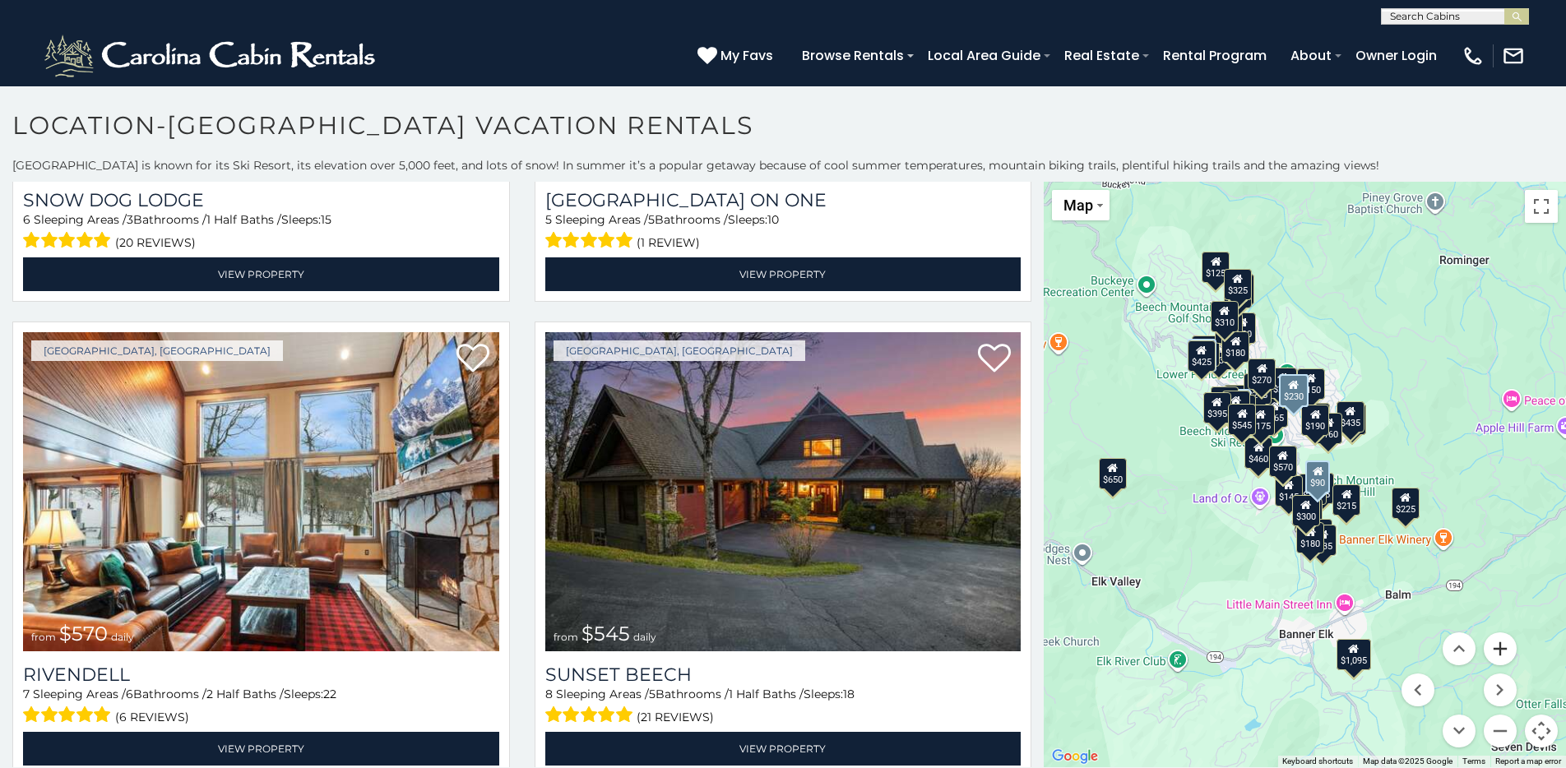
click at [1204, 651] on button "Zoom in" at bounding box center [1500, 649] width 33 height 33
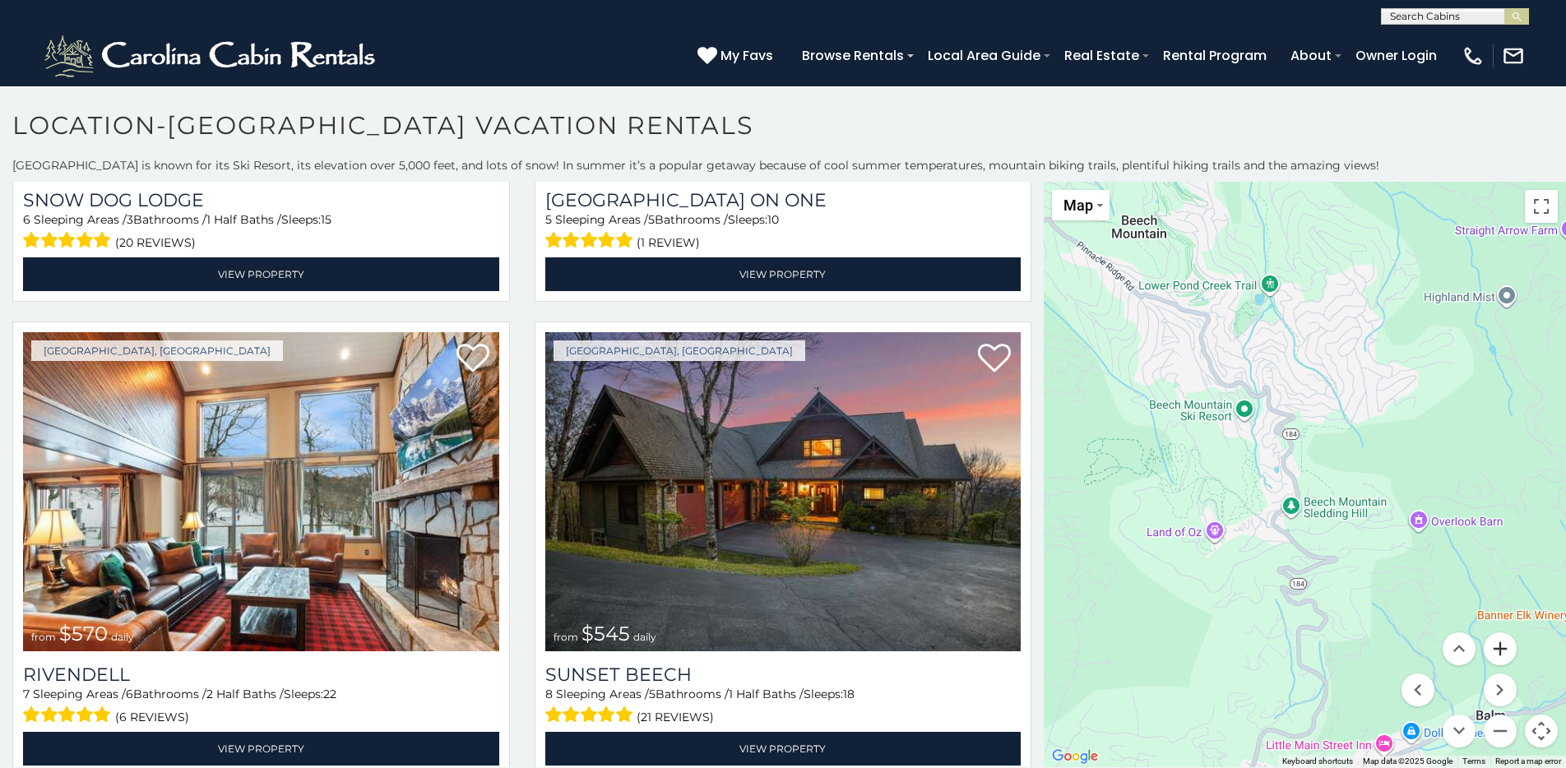
click at [1204, 651] on button "Zoom in" at bounding box center [1500, 649] width 33 height 33
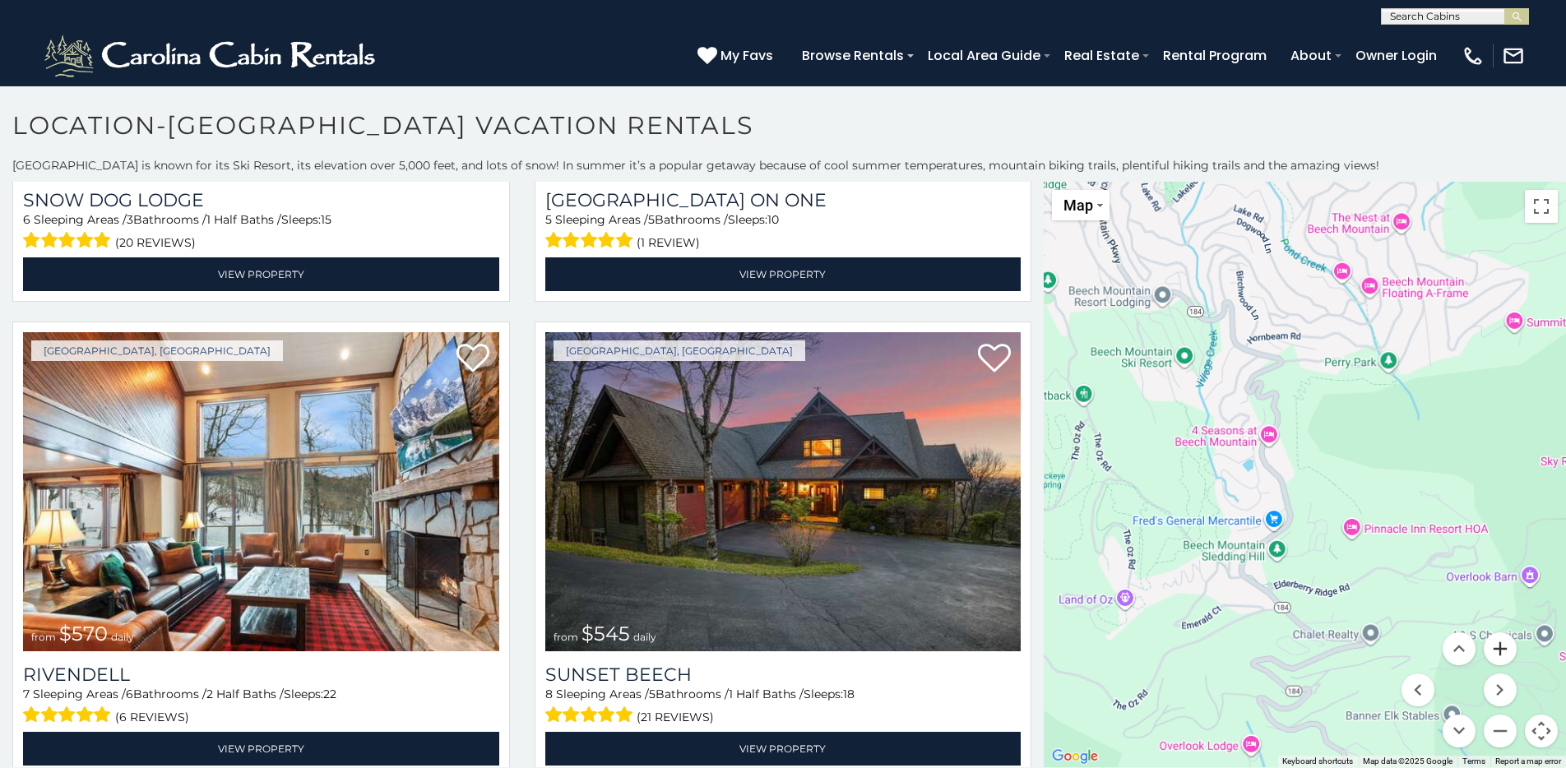
click at [1204, 651] on button "Zoom in" at bounding box center [1500, 649] width 33 height 33
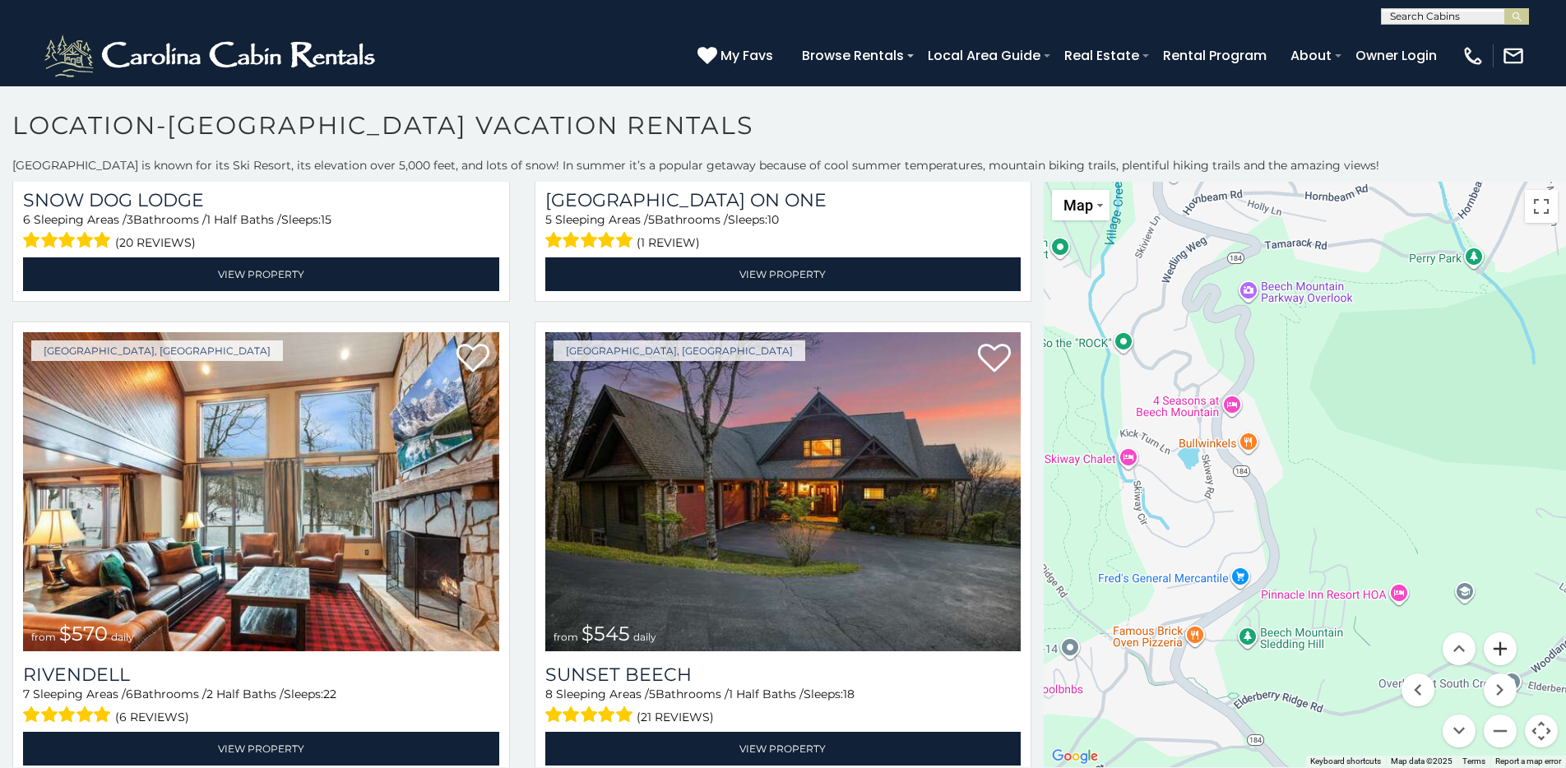
click at [1204, 651] on button "Zoom in" at bounding box center [1500, 649] width 33 height 33
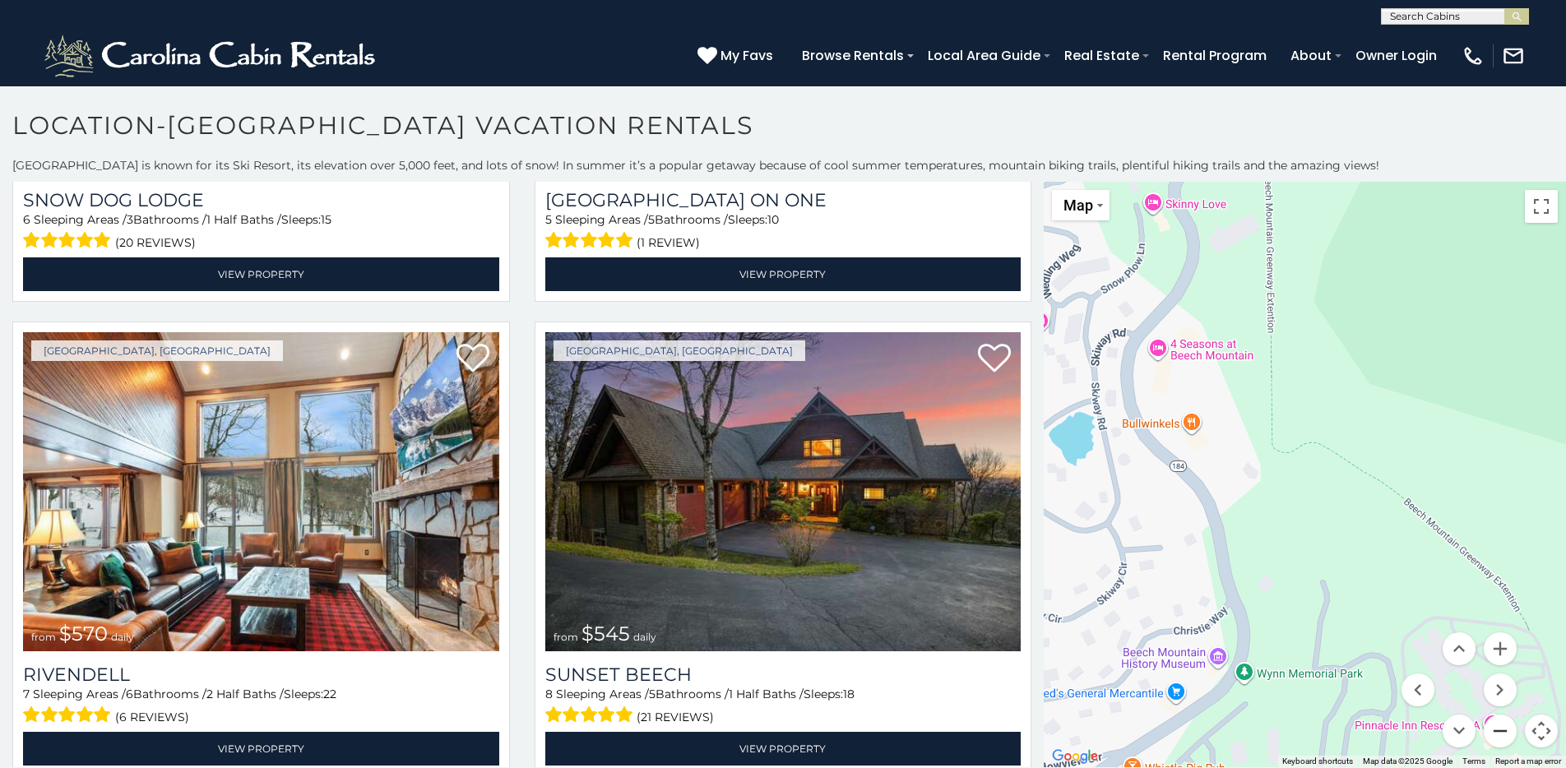
click at [1204, 735] on button "Zoom out" at bounding box center [1500, 731] width 33 height 33
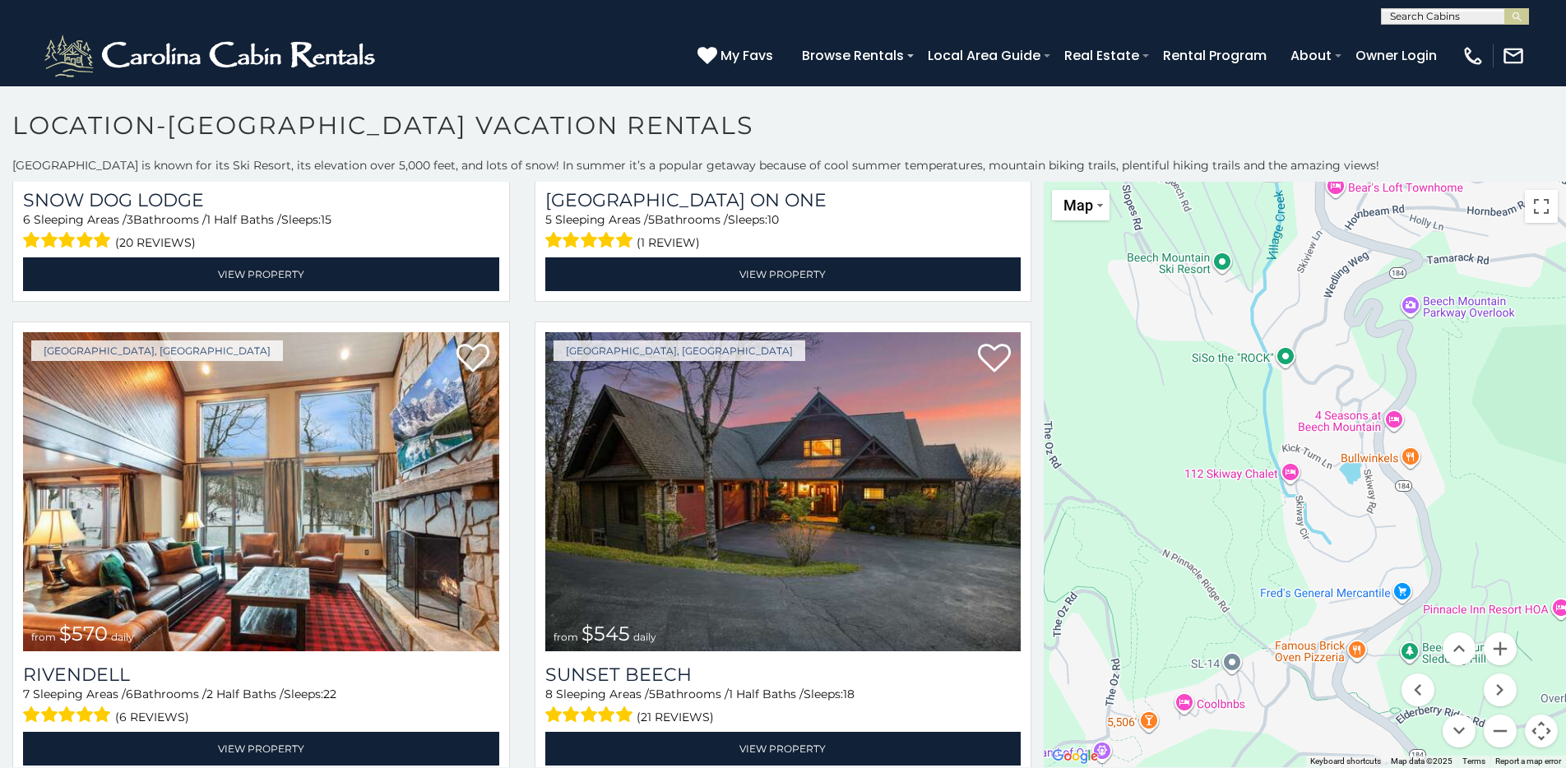
drag, startPoint x: 1316, startPoint y: 491, endPoint x: 1481, endPoint y: 506, distance: 166.0
click at [1204, 506] on div at bounding box center [1305, 475] width 522 height 586
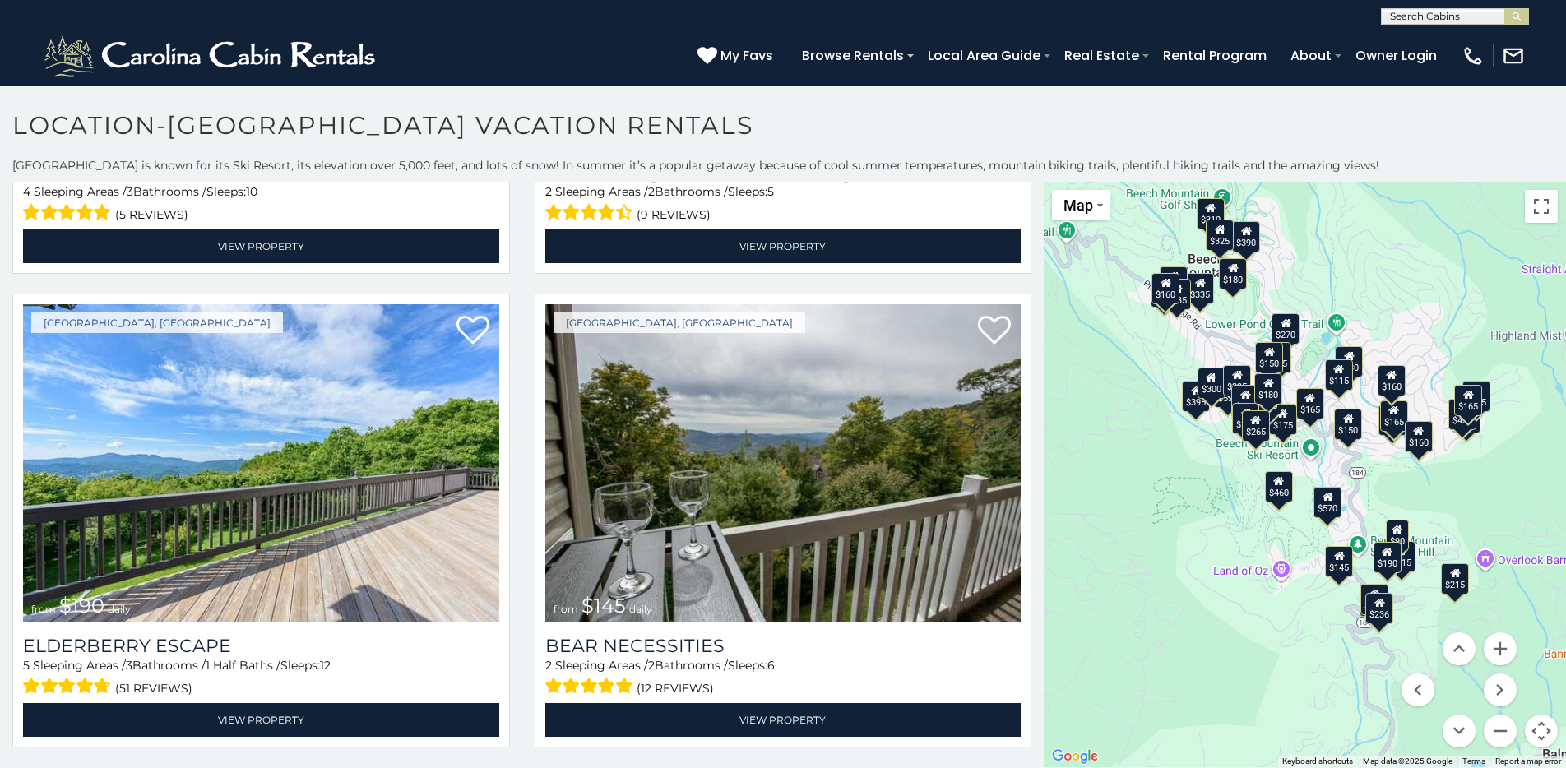
scroll to position [0, 0]
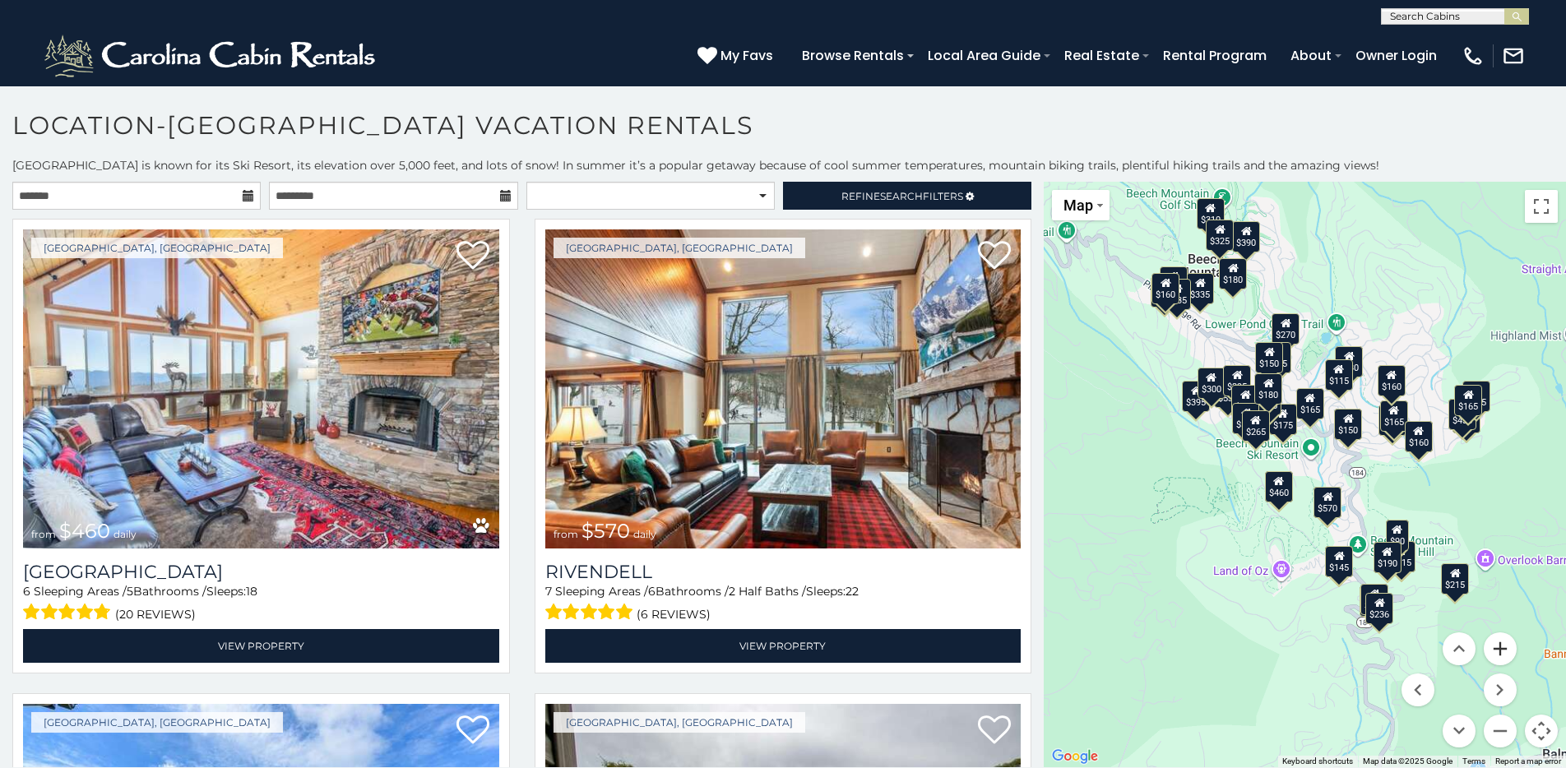
click at [1204, 652] on button "Zoom in" at bounding box center [1500, 649] width 33 height 33
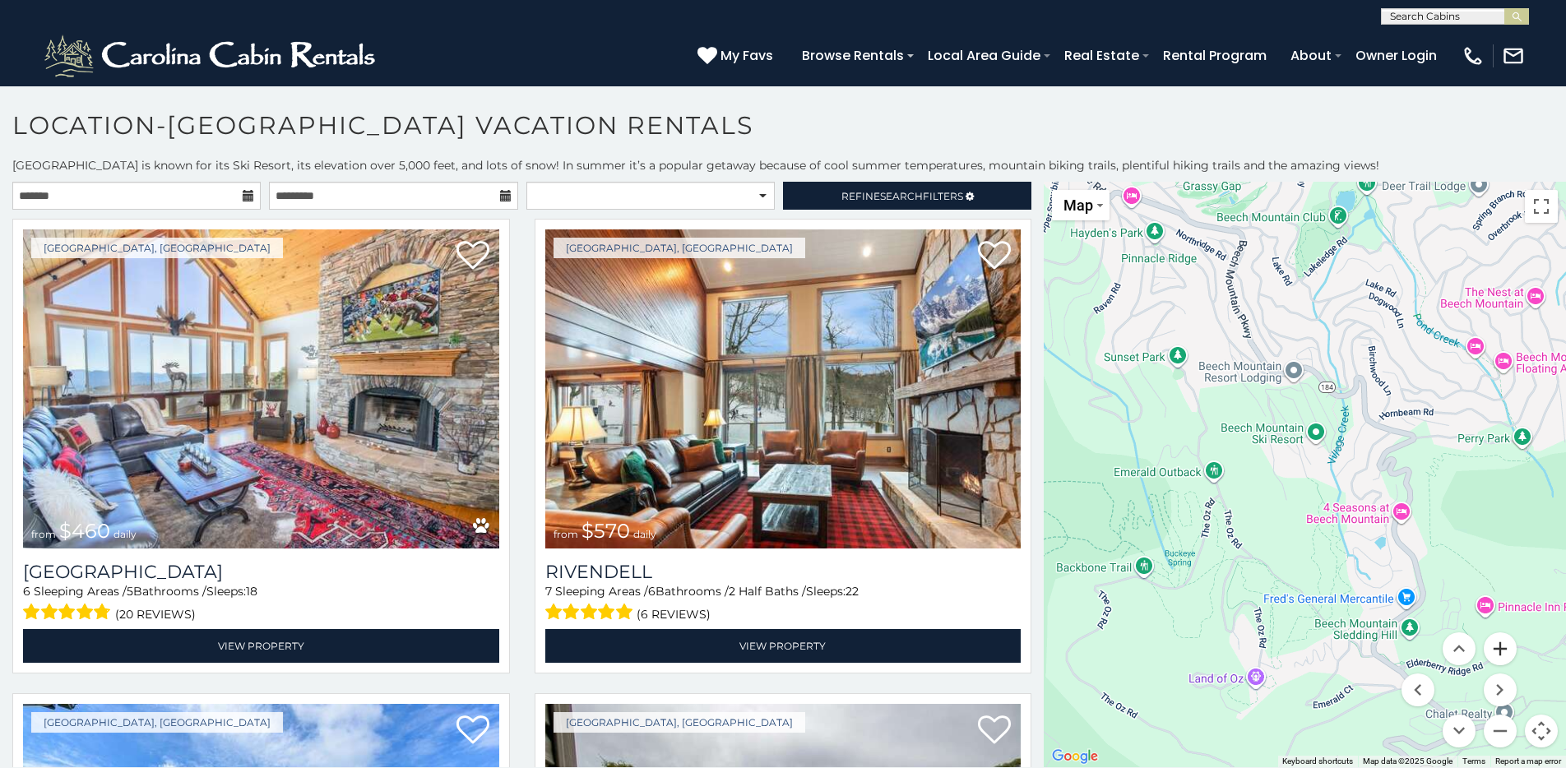
click at [1204, 652] on button "Zoom in" at bounding box center [1500, 649] width 33 height 33
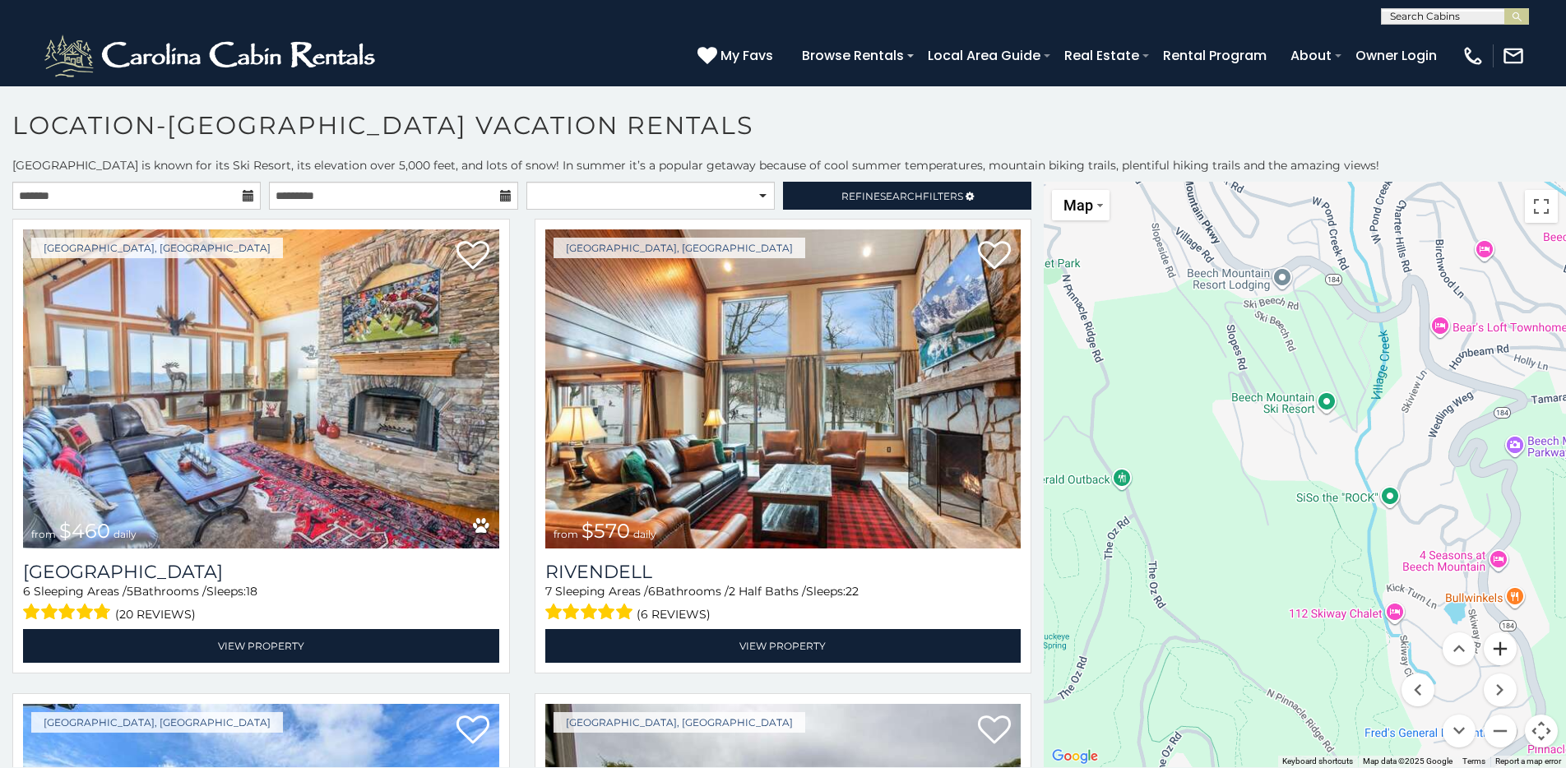
click at [1204, 652] on button "Zoom in" at bounding box center [1500, 649] width 33 height 33
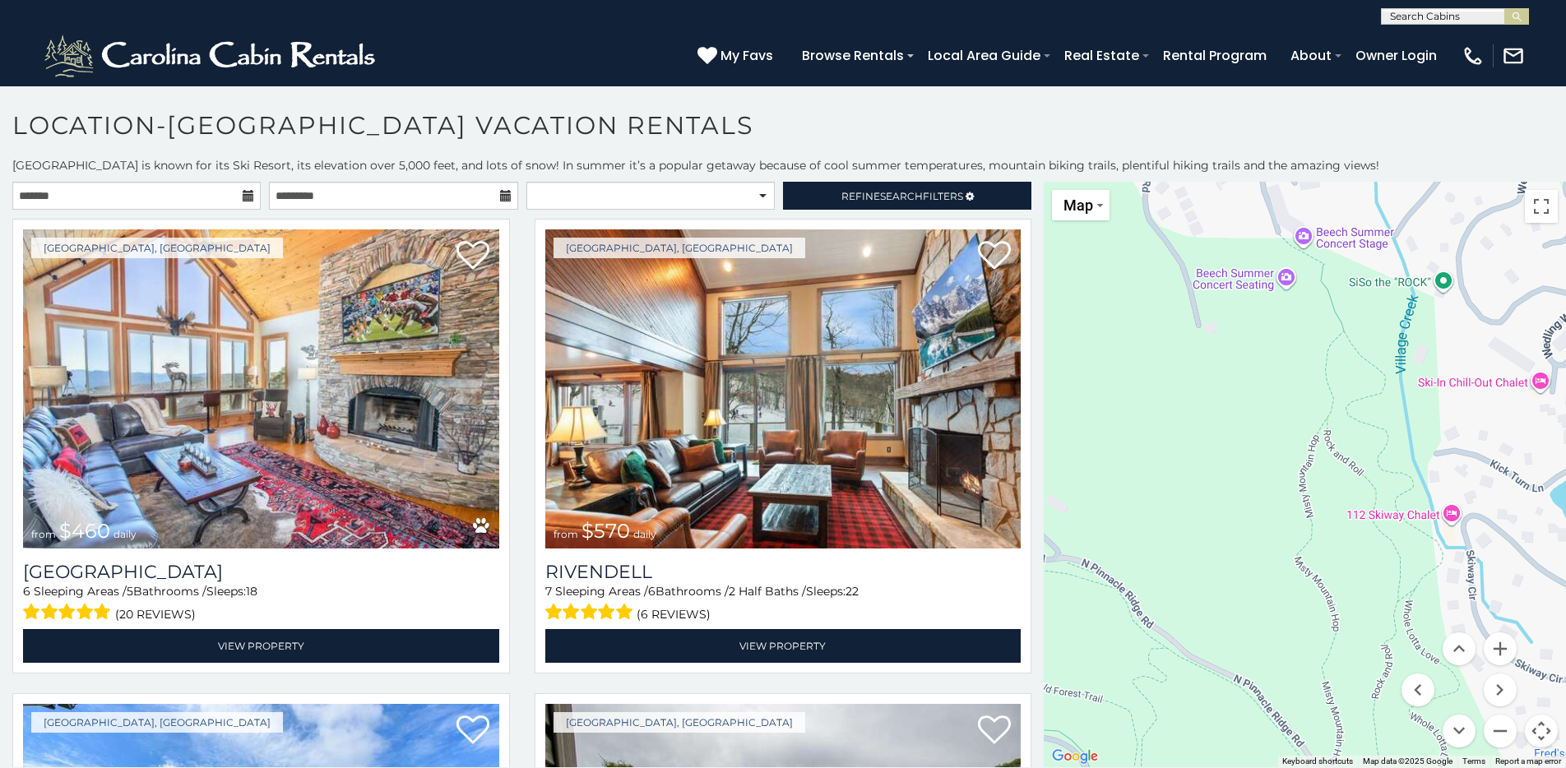
drag, startPoint x: 1411, startPoint y: 523, endPoint x: 1378, endPoint y: 267, distance: 258.7
click at [1204, 267] on div at bounding box center [1305, 475] width 522 height 586
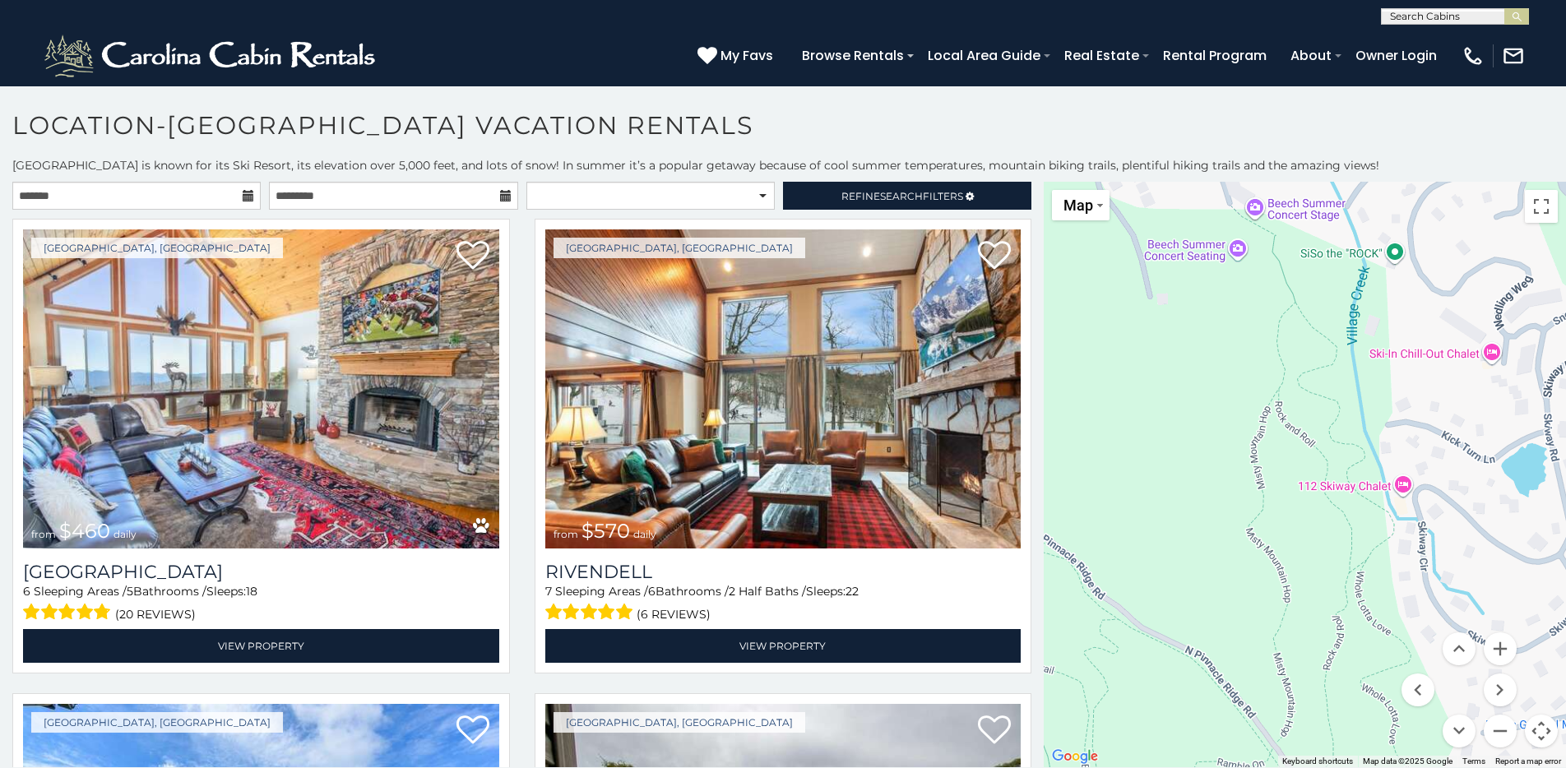
drag, startPoint x: 1333, startPoint y: 349, endPoint x: 1275, endPoint y: 316, distance: 66.3
click at [1204, 316] on div at bounding box center [1305, 475] width 522 height 586
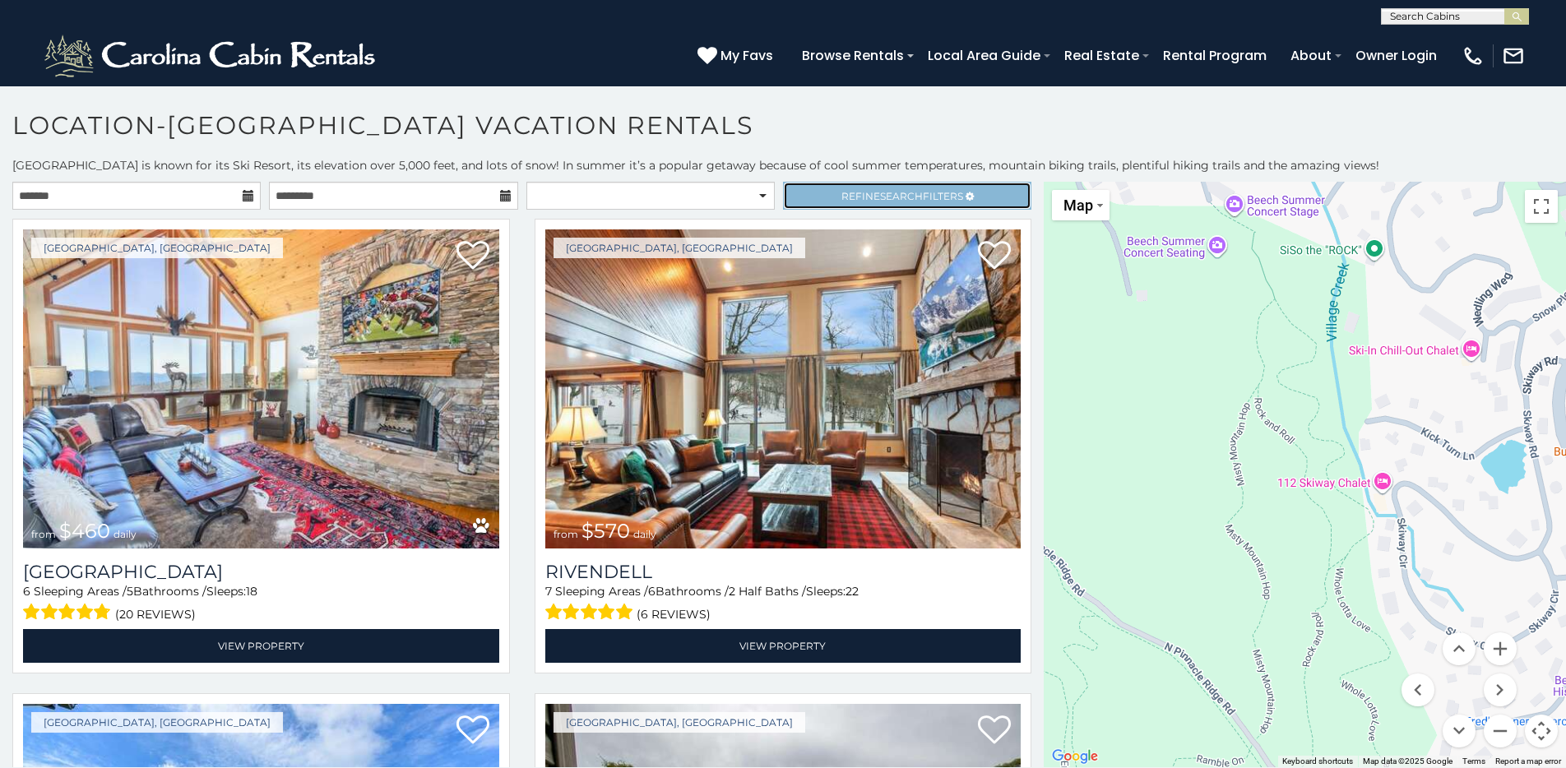
click at [962, 199] on span "Refine Search Filters" at bounding box center [902, 196] width 122 height 12
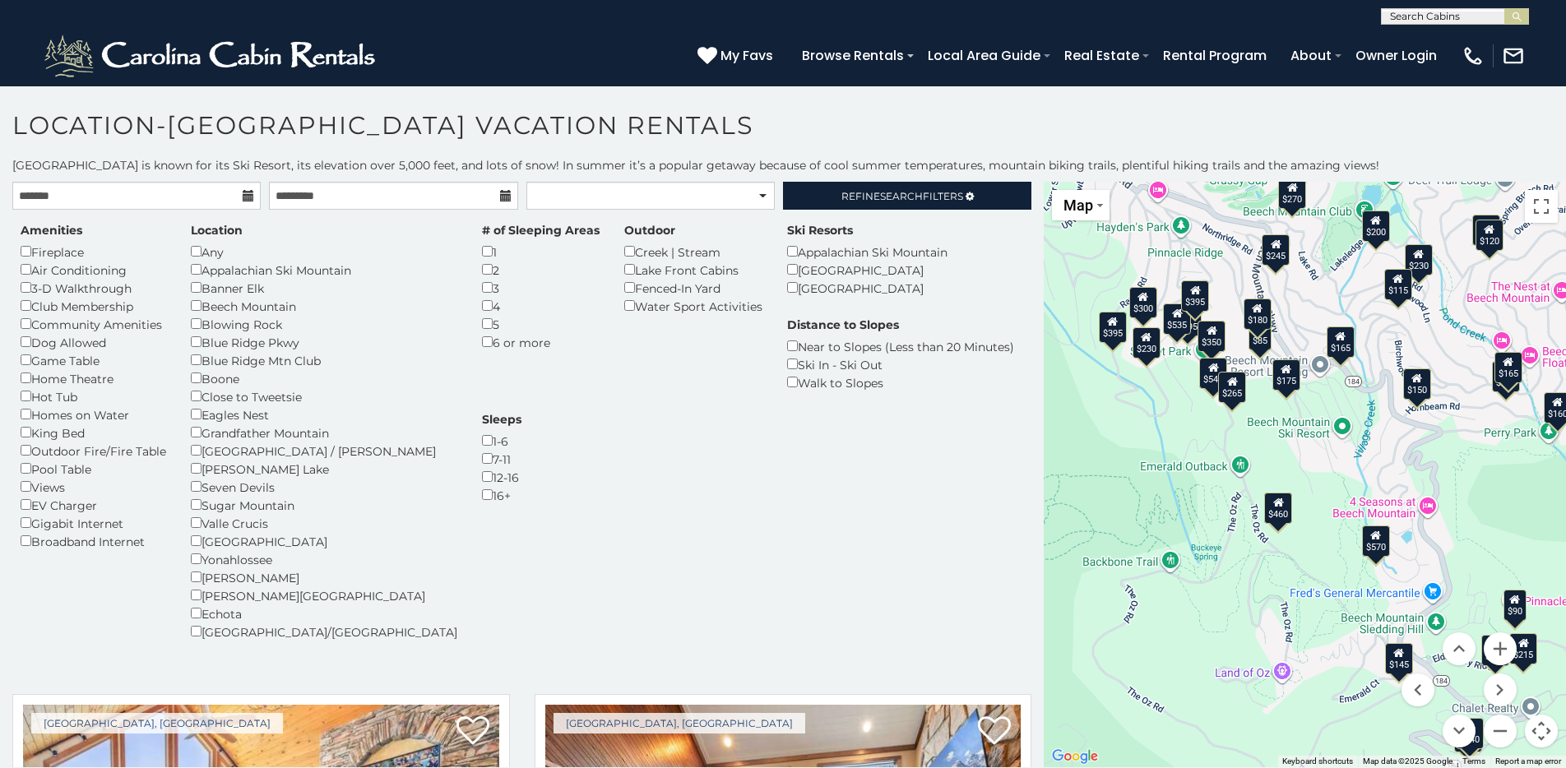
click at [787, 365] on div "Ski In - Ski Out" at bounding box center [900, 364] width 227 height 18
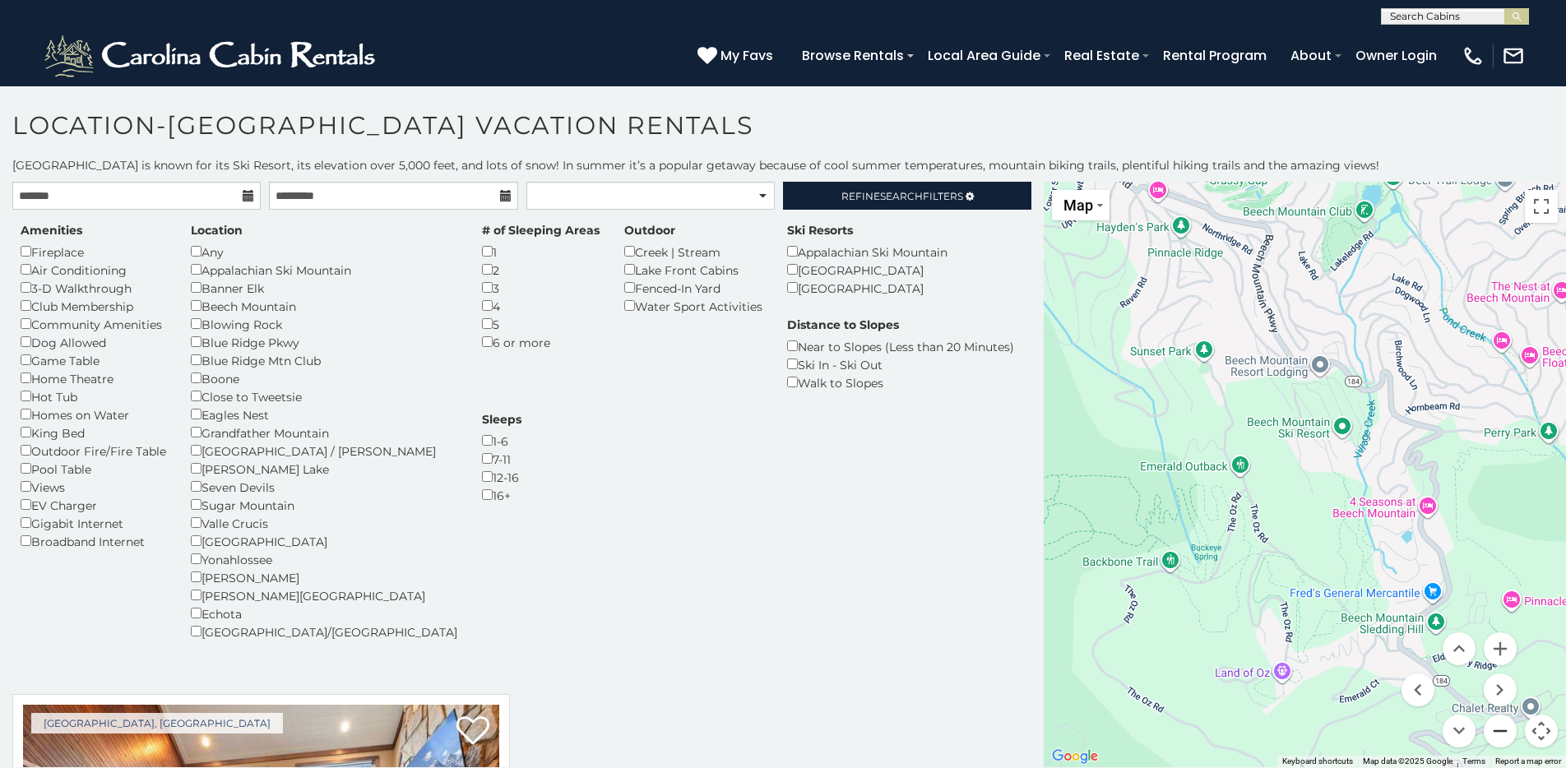
click at [1204, 725] on button "Zoom out" at bounding box center [1500, 731] width 33 height 33
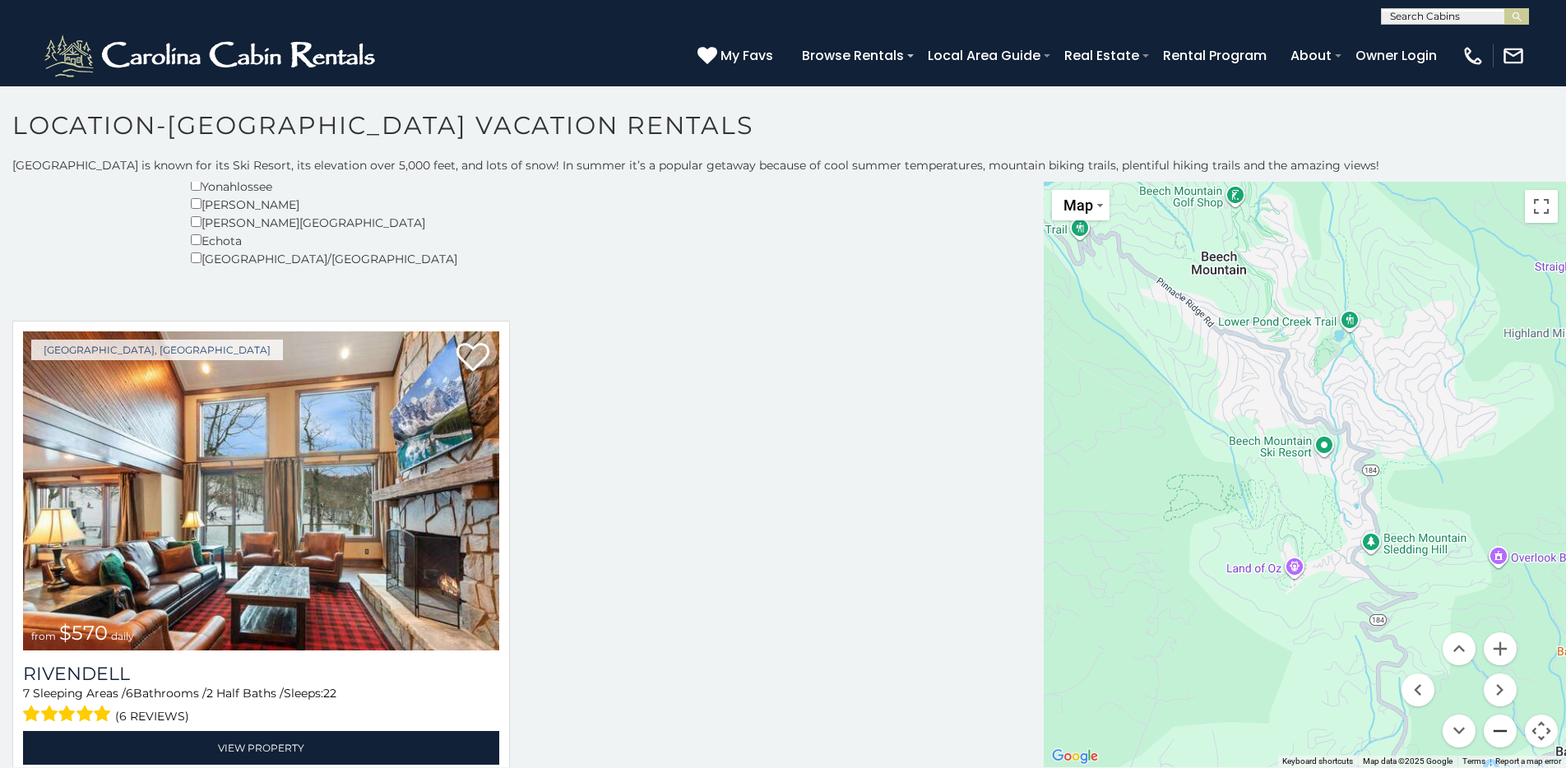
scroll to position [401, 0]
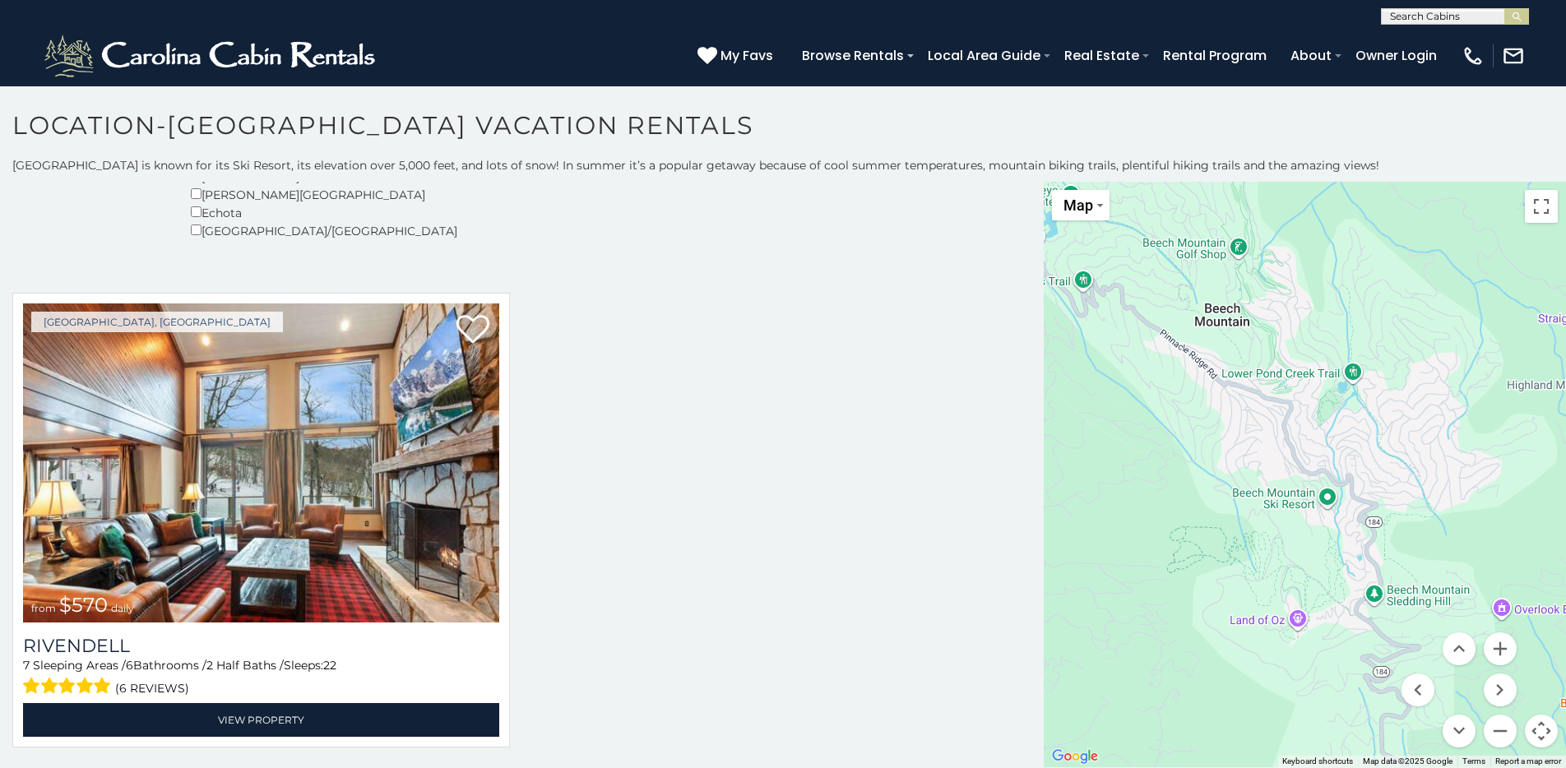
drag, startPoint x: 1321, startPoint y: 475, endPoint x: 1326, endPoint y: 535, distance: 61.1
click at [1204, 538] on div at bounding box center [1305, 475] width 522 height 586
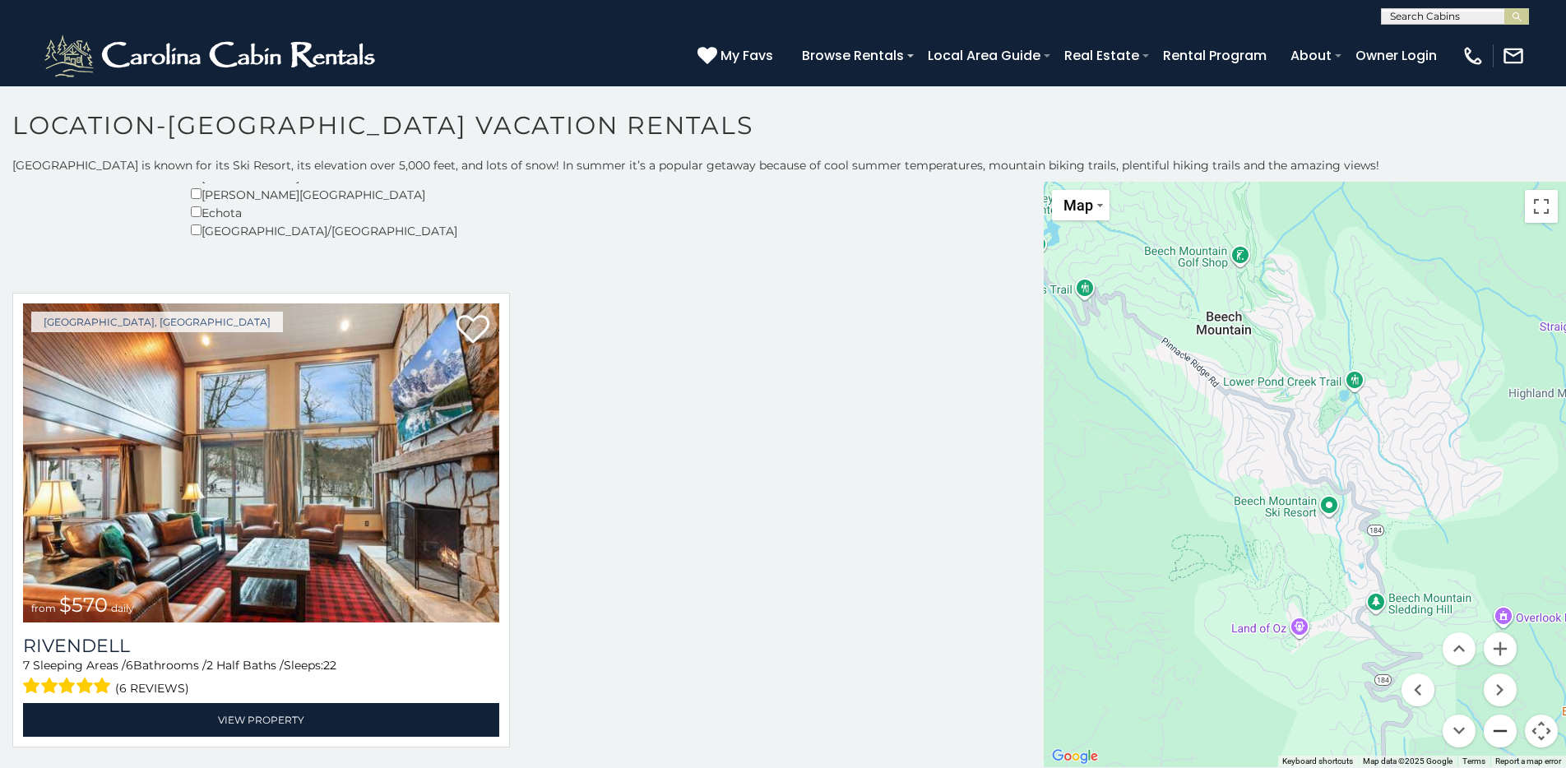
click at [1204, 735] on button "Zoom out" at bounding box center [1500, 731] width 33 height 33
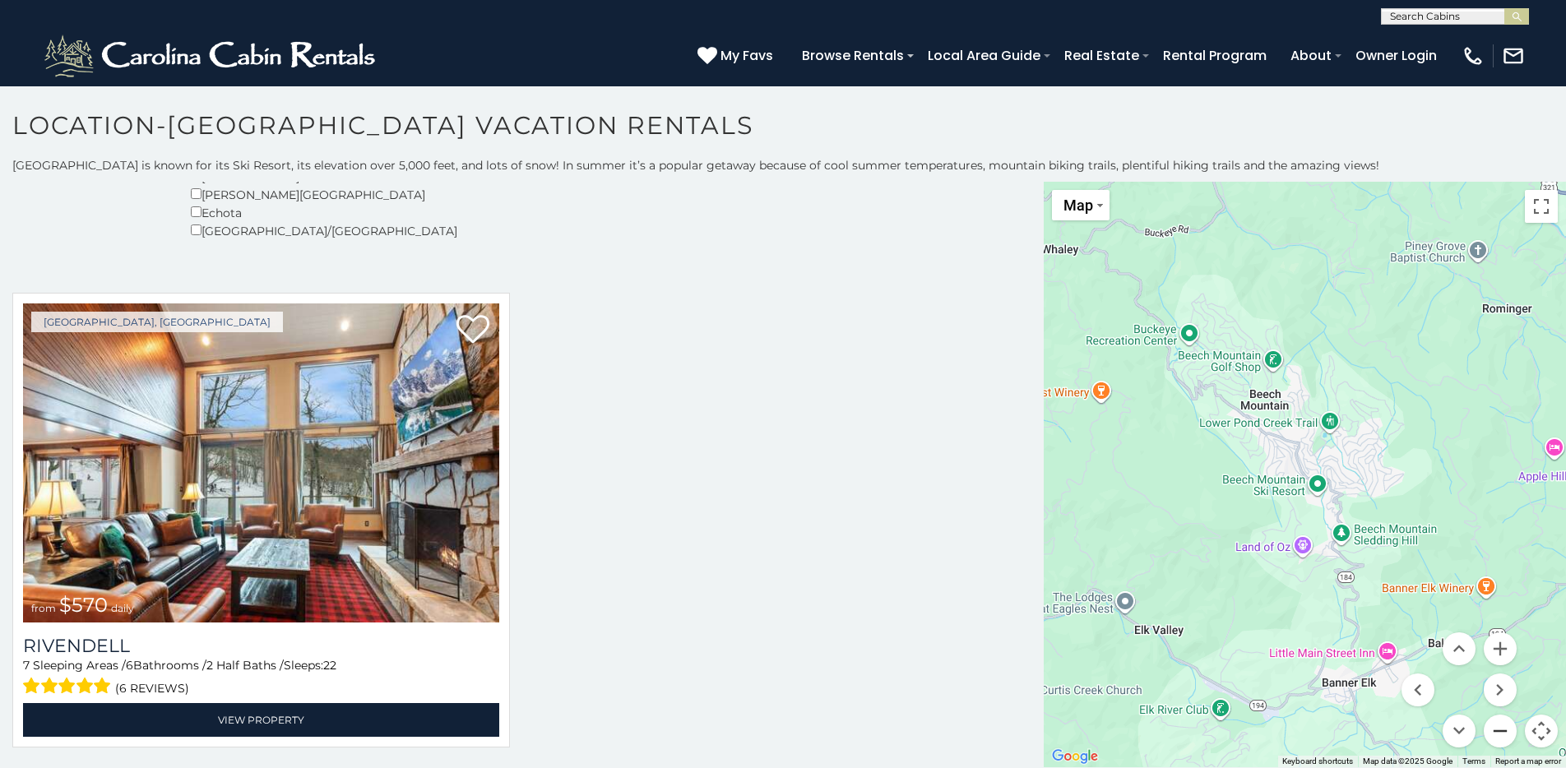
scroll to position [0, 0]
